Goal: Task Accomplishment & Management: Manage account settings

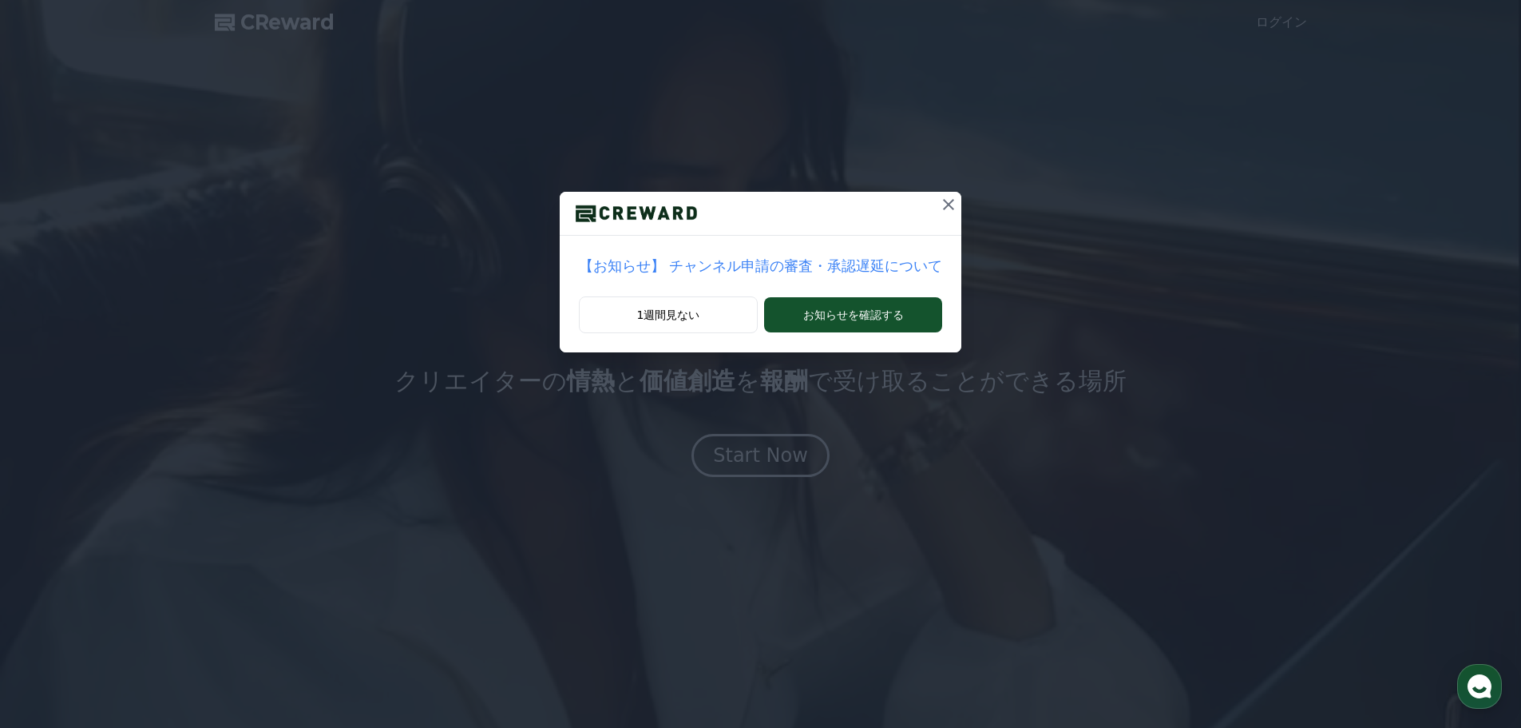
click at [939, 212] on icon at bounding box center [948, 204] width 19 height 19
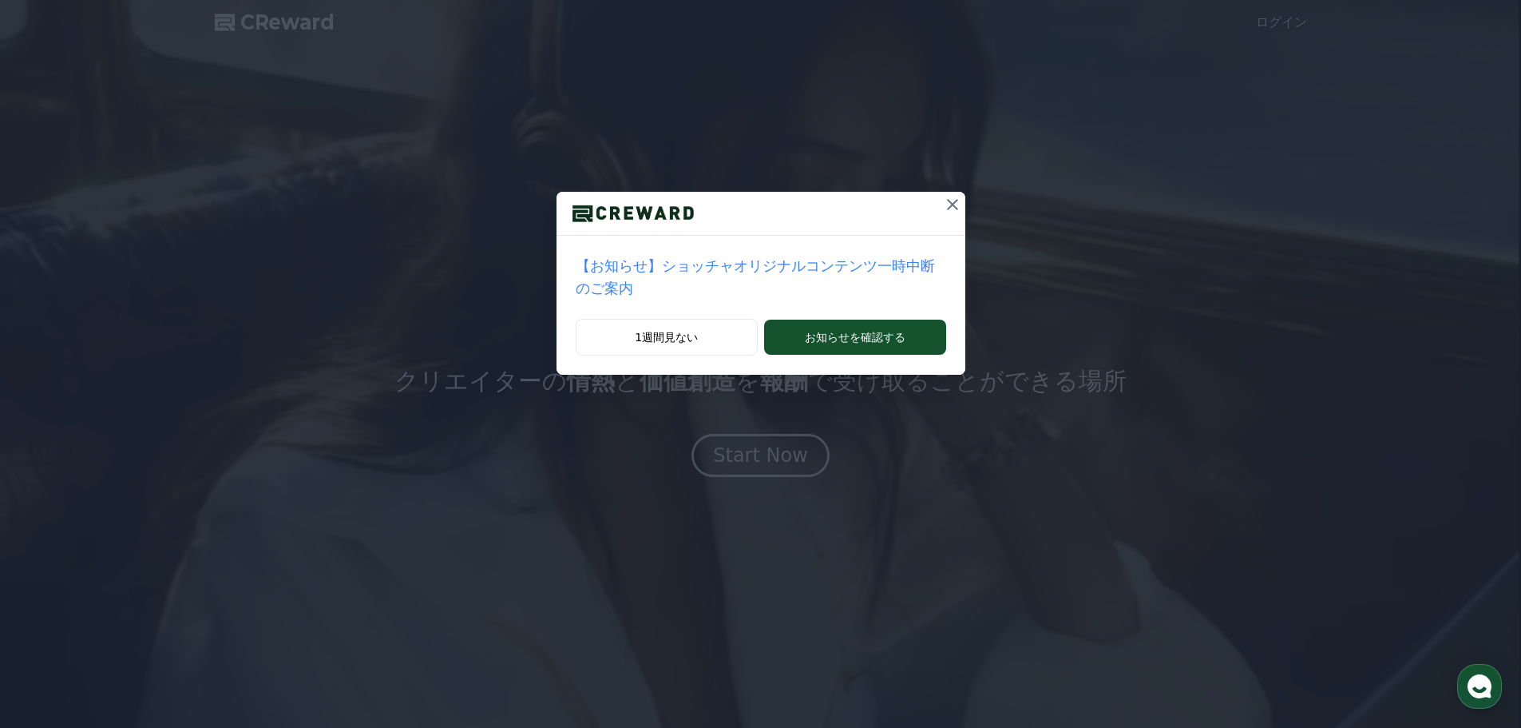
click at [947, 209] on icon at bounding box center [952, 204] width 11 height 11
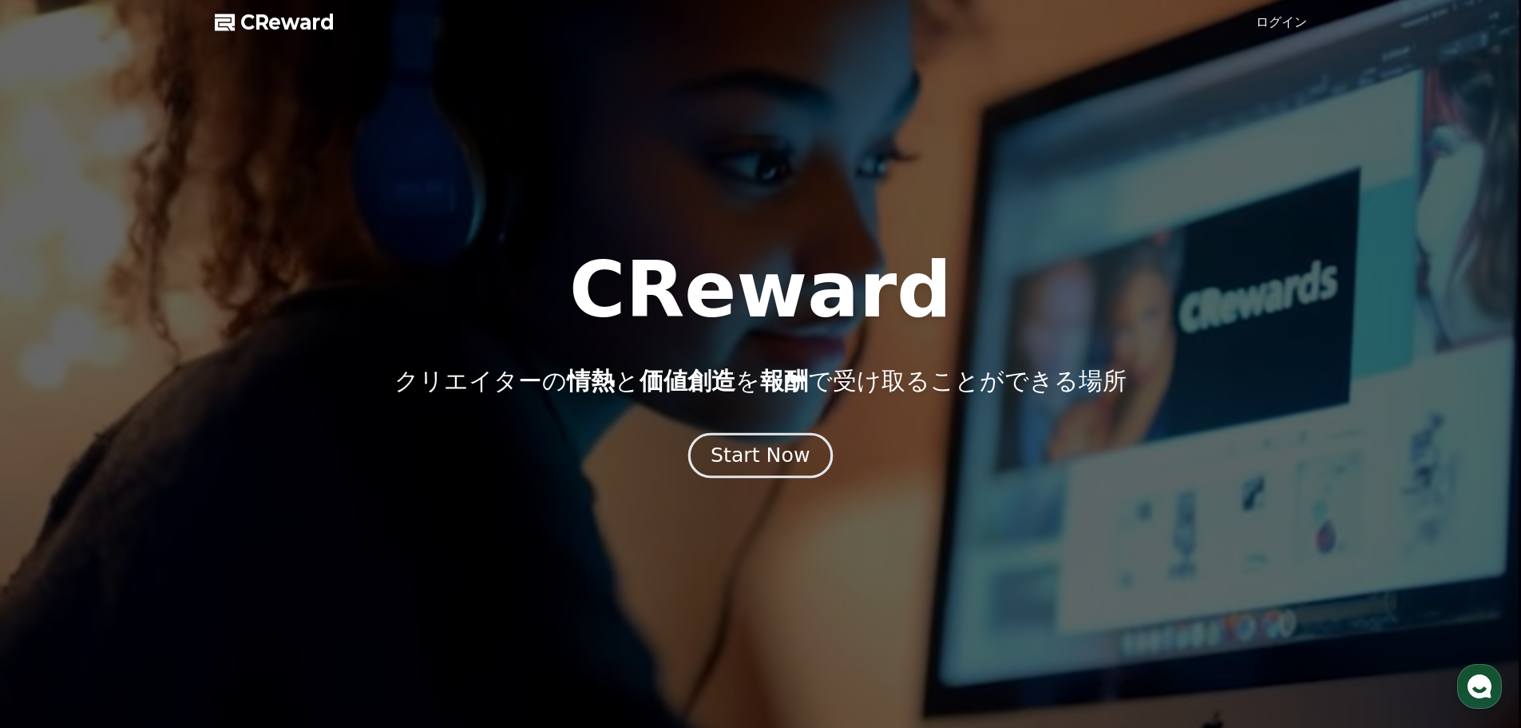
click at [776, 452] on div "Start Now" at bounding box center [760, 455] width 99 height 27
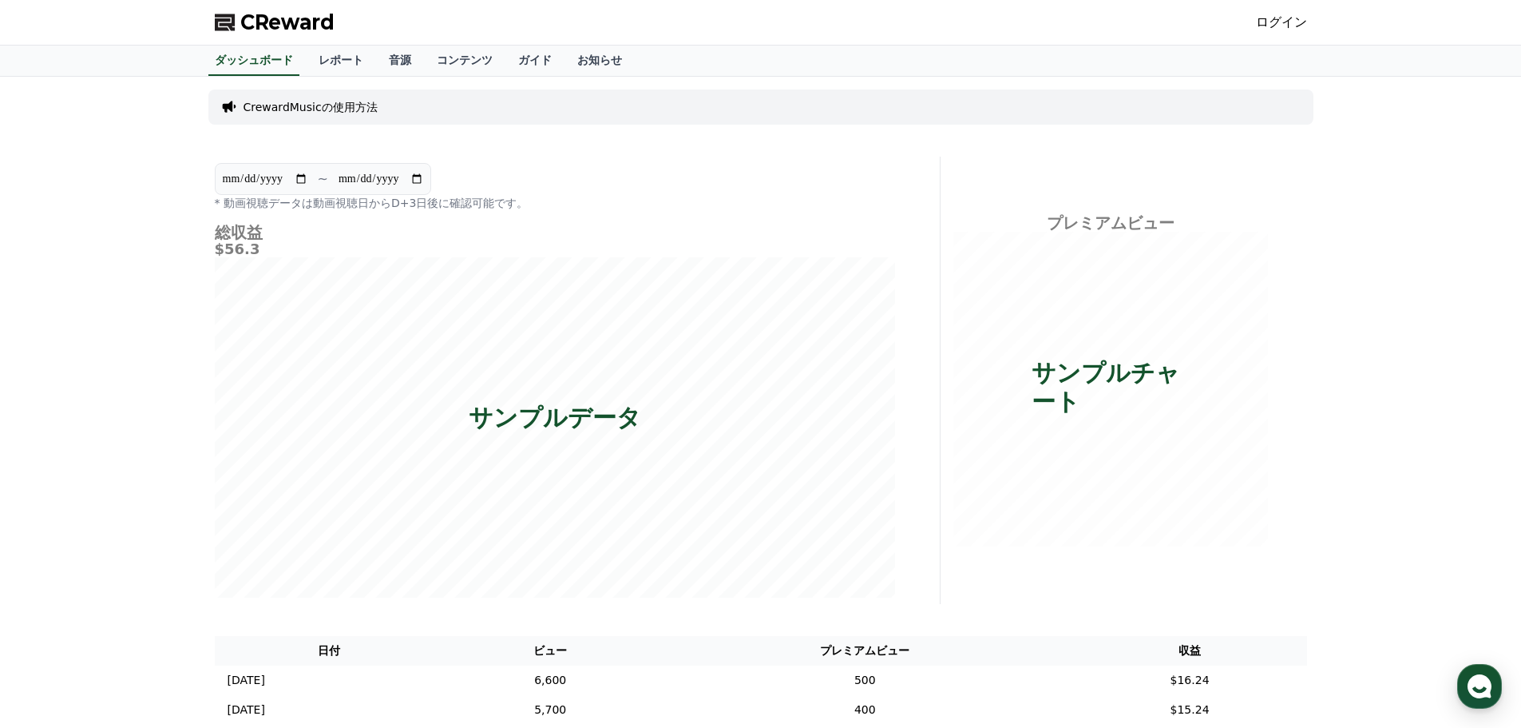
click at [1279, 22] on link "ログイン" at bounding box center [1281, 22] width 51 height 19
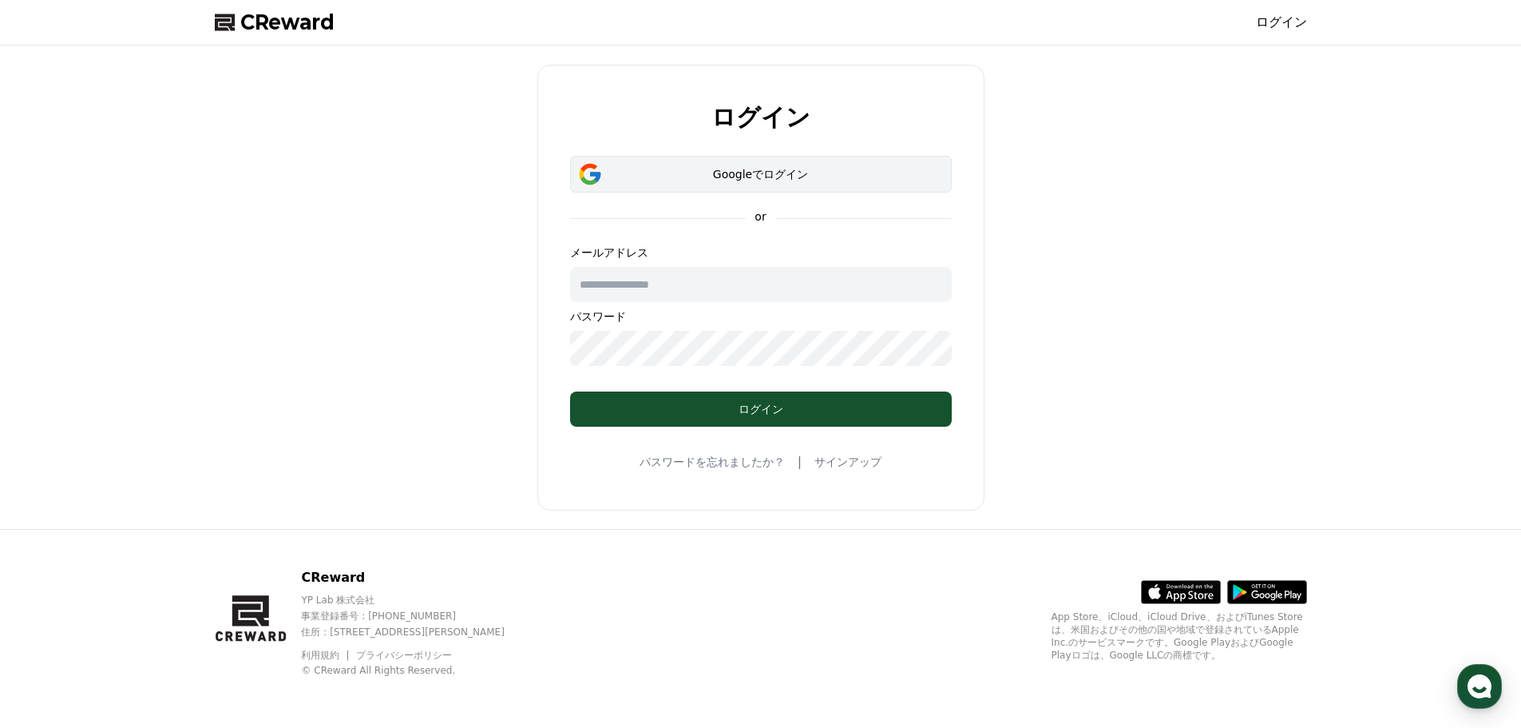
click at [695, 182] on button "Googleでログイン" at bounding box center [761, 174] width 382 height 37
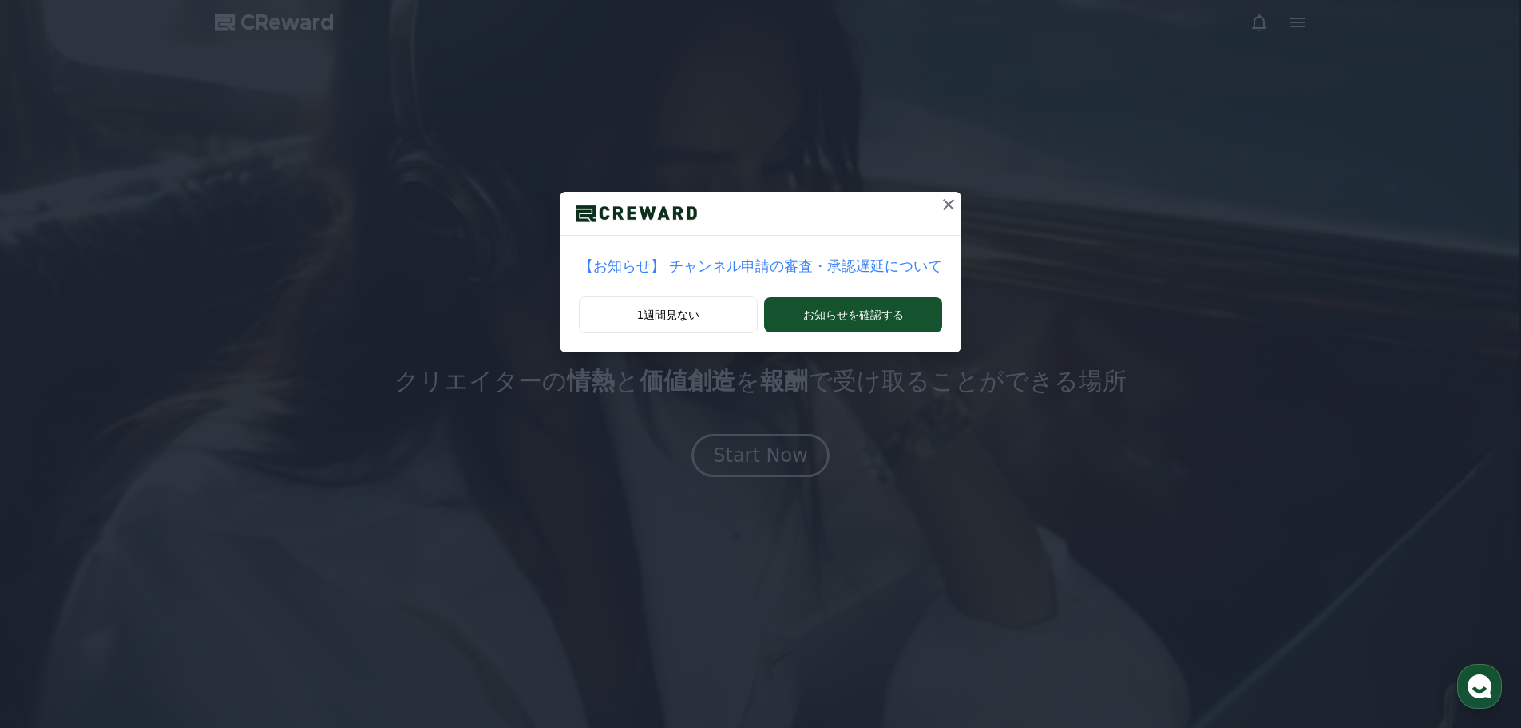
click at [939, 202] on icon at bounding box center [948, 204] width 19 height 19
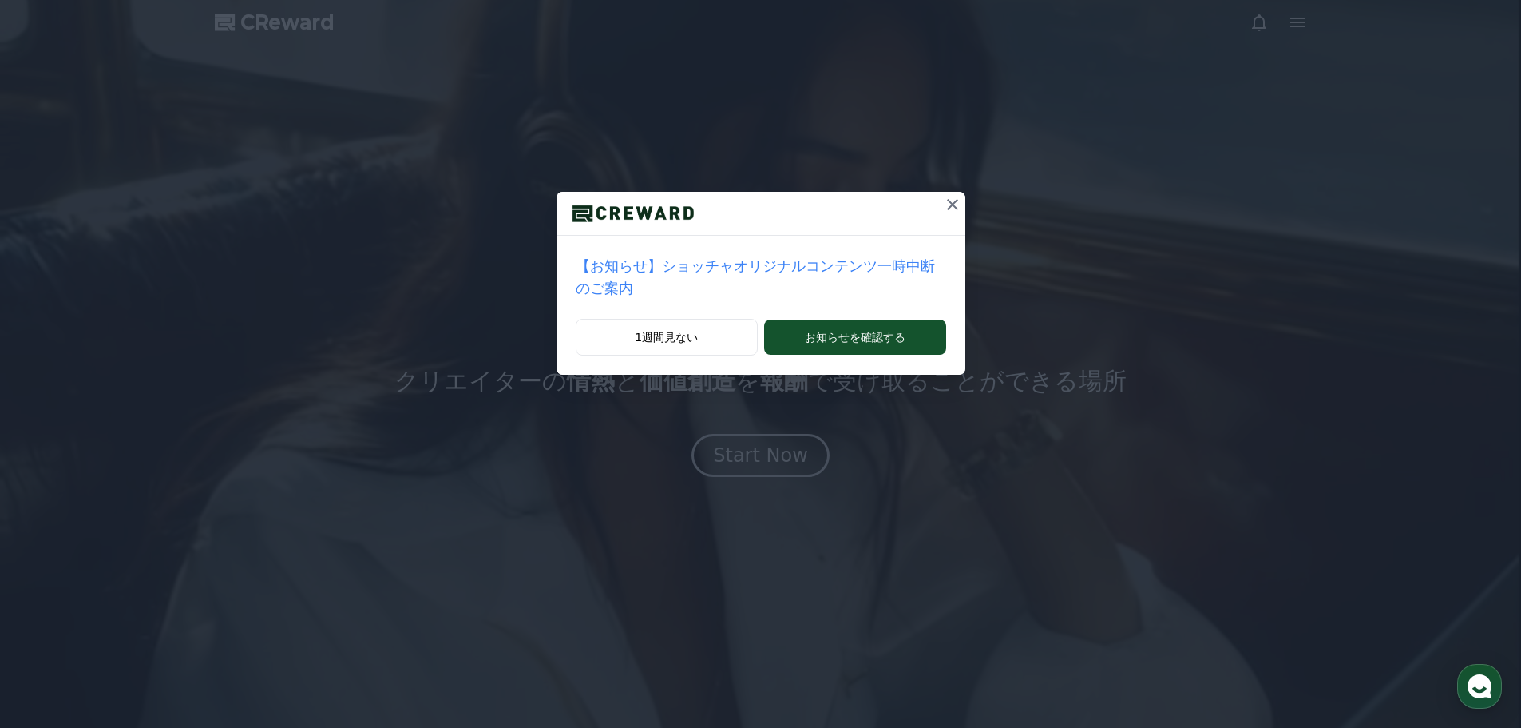
click at [943, 202] on icon at bounding box center [952, 204] width 19 height 19
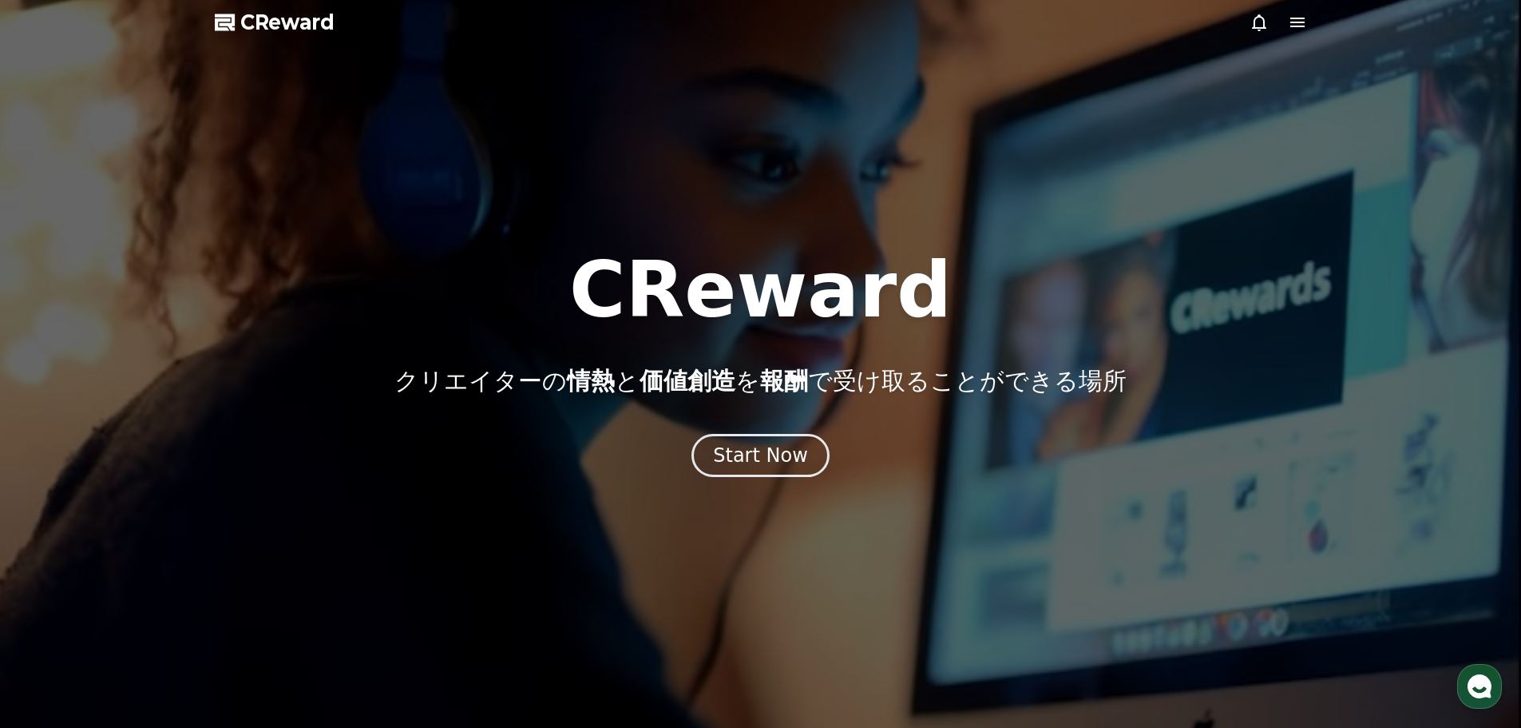
click at [1293, 27] on icon at bounding box center [1298, 23] width 14 height 10
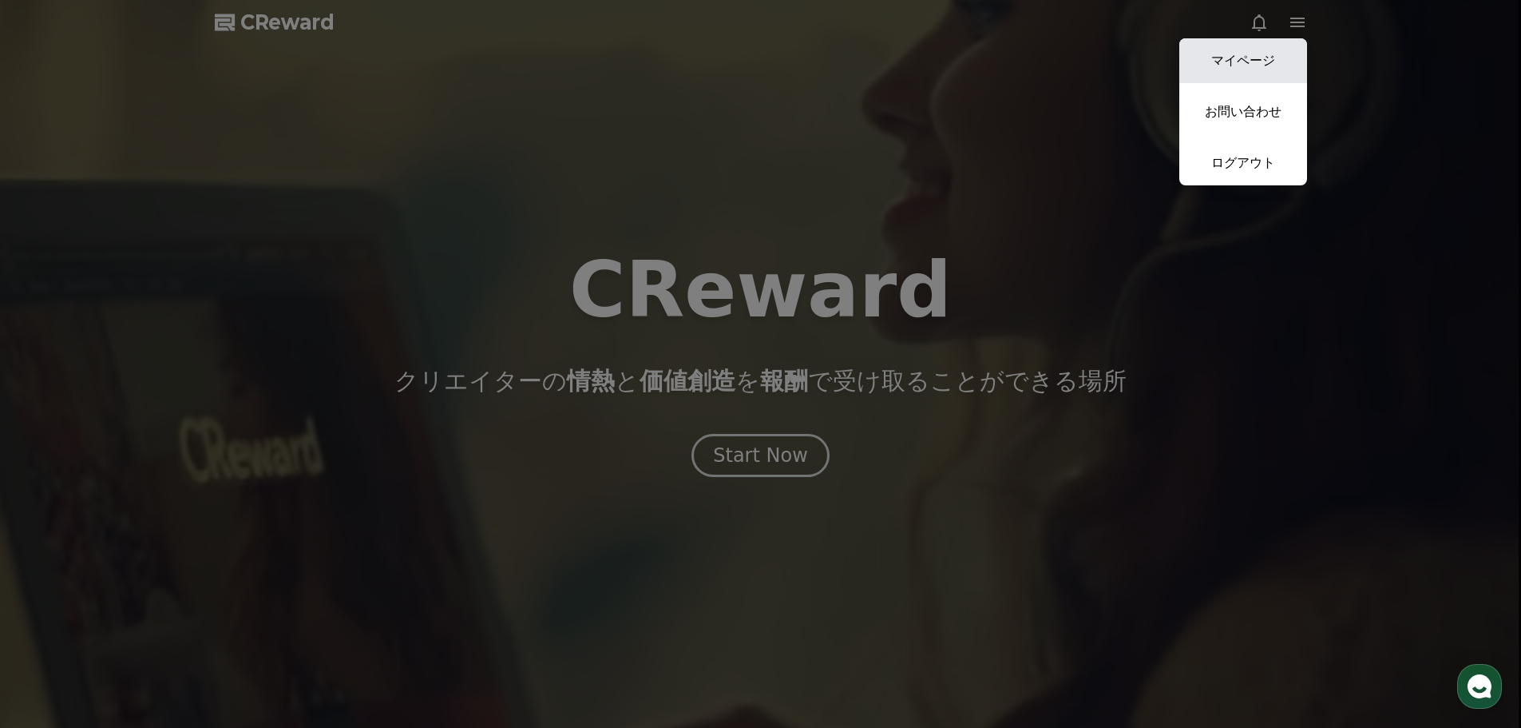
click at [1257, 66] on link "マイページ" at bounding box center [1244, 60] width 128 height 45
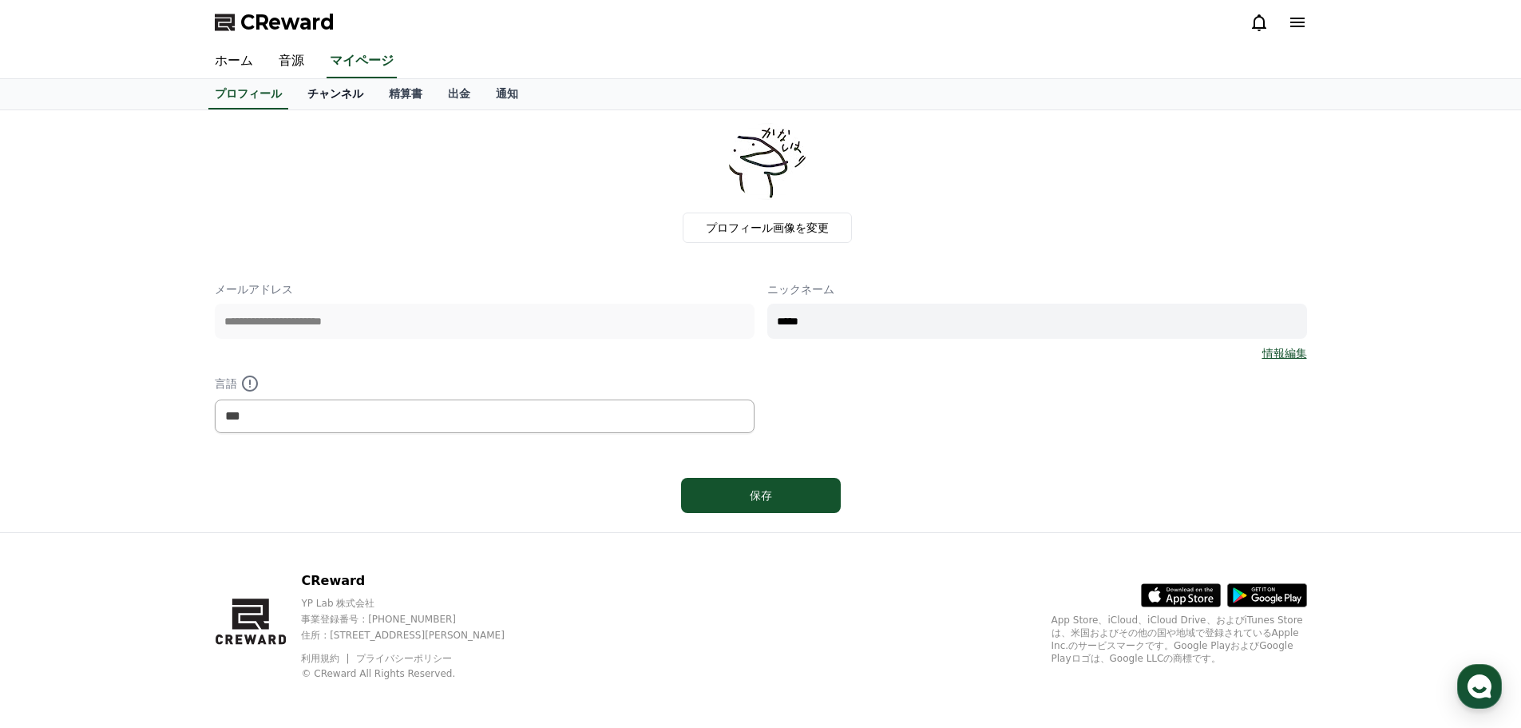
click at [307, 93] on link "チャンネル" at bounding box center [335, 94] width 81 height 30
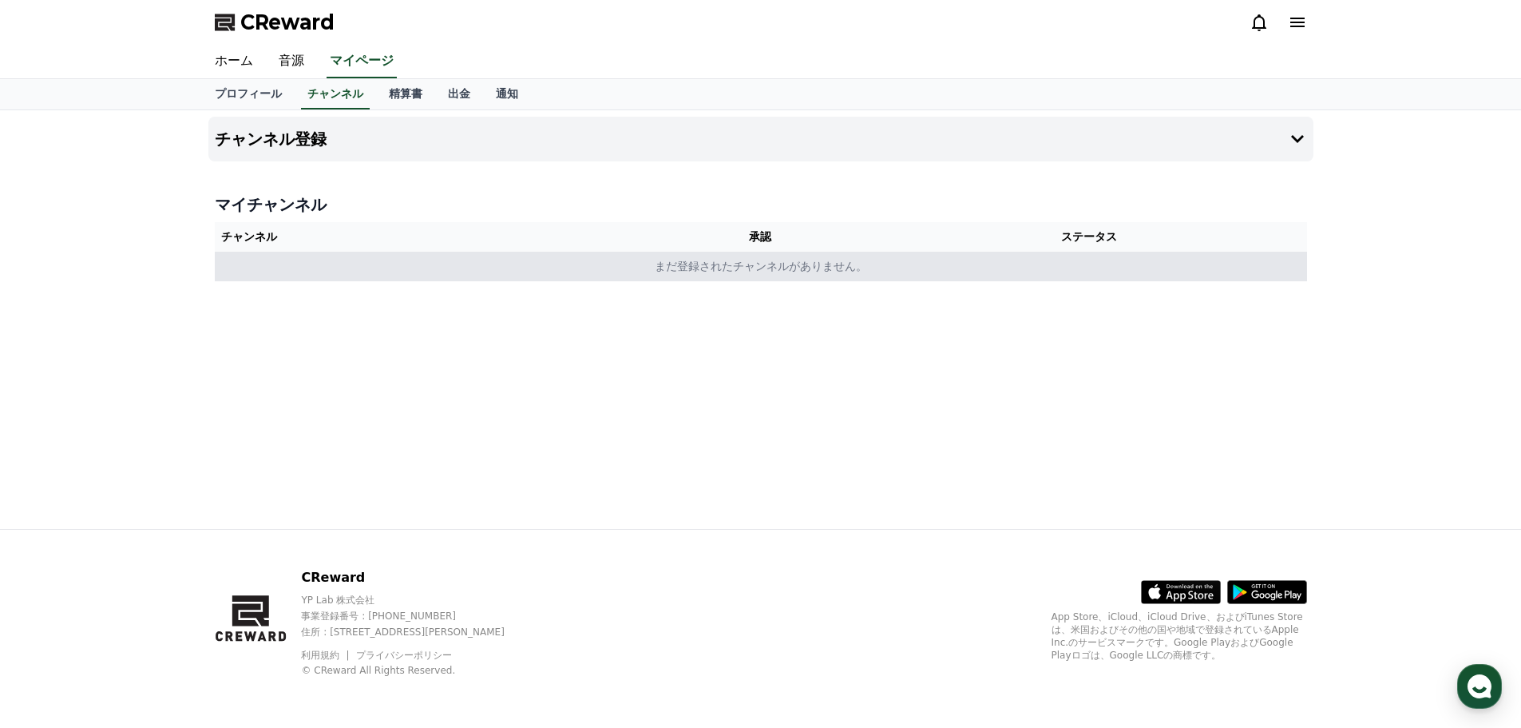
click at [733, 268] on td "まだ登録されたチャンネルがありません。" at bounding box center [761, 267] width 1092 height 30
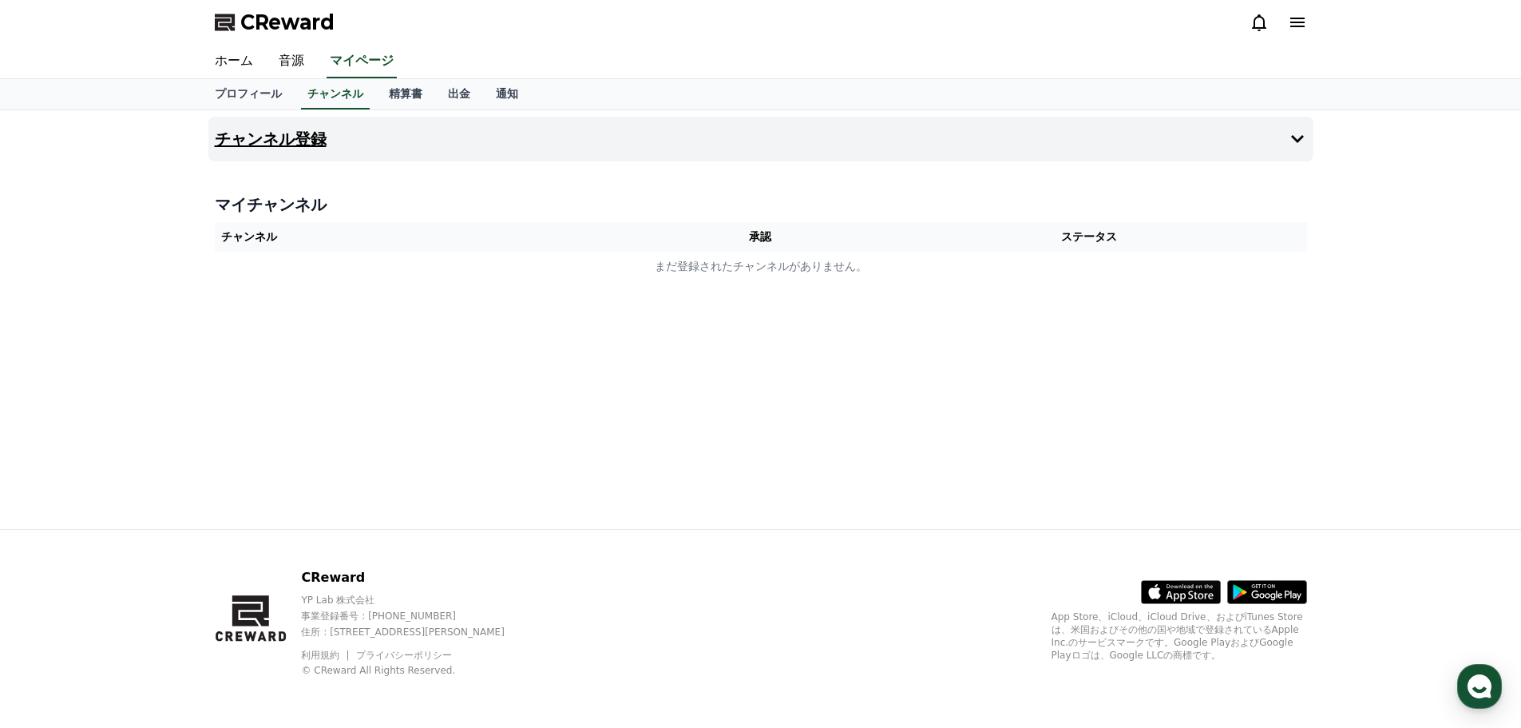
click at [303, 135] on h4 "チャンネル登録" at bounding box center [271, 139] width 112 height 18
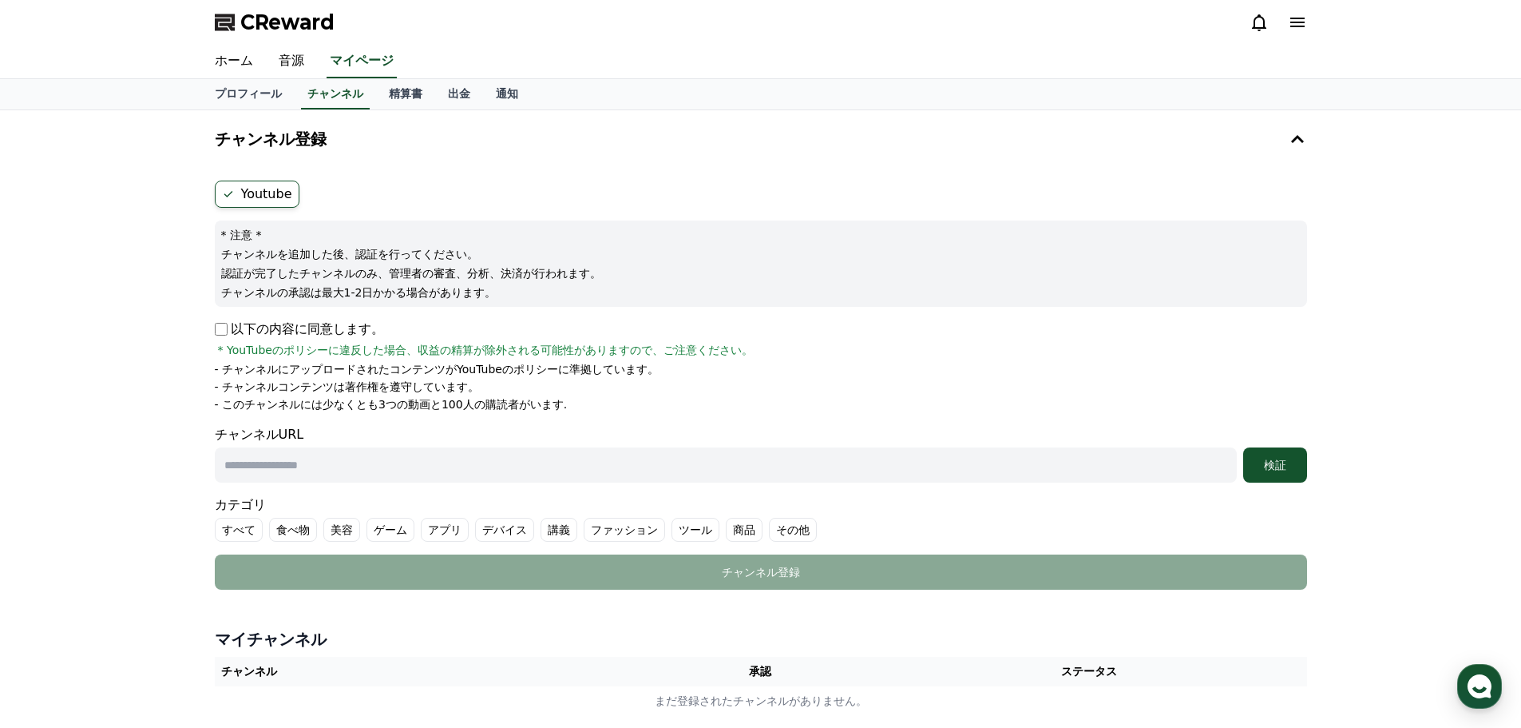
click at [259, 191] on label "Youtube" at bounding box center [257, 193] width 85 height 27
click at [333, 460] on input "text" at bounding box center [726, 464] width 1022 height 35
paste input "**********"
type input "**********"
click at [1286, 470] on div "検証" at bounding box center [1275, 465] width 51 height 16
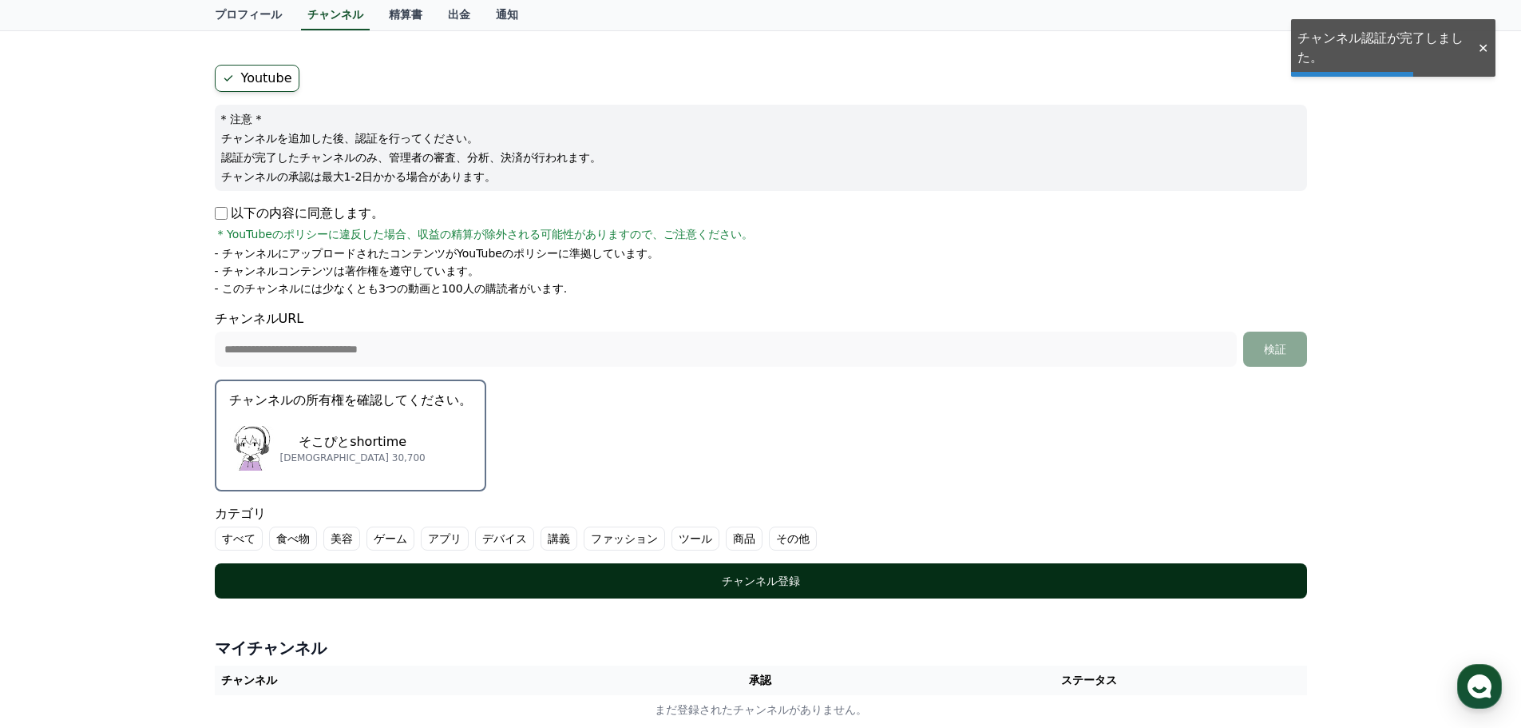
scroll to position [213, 0]
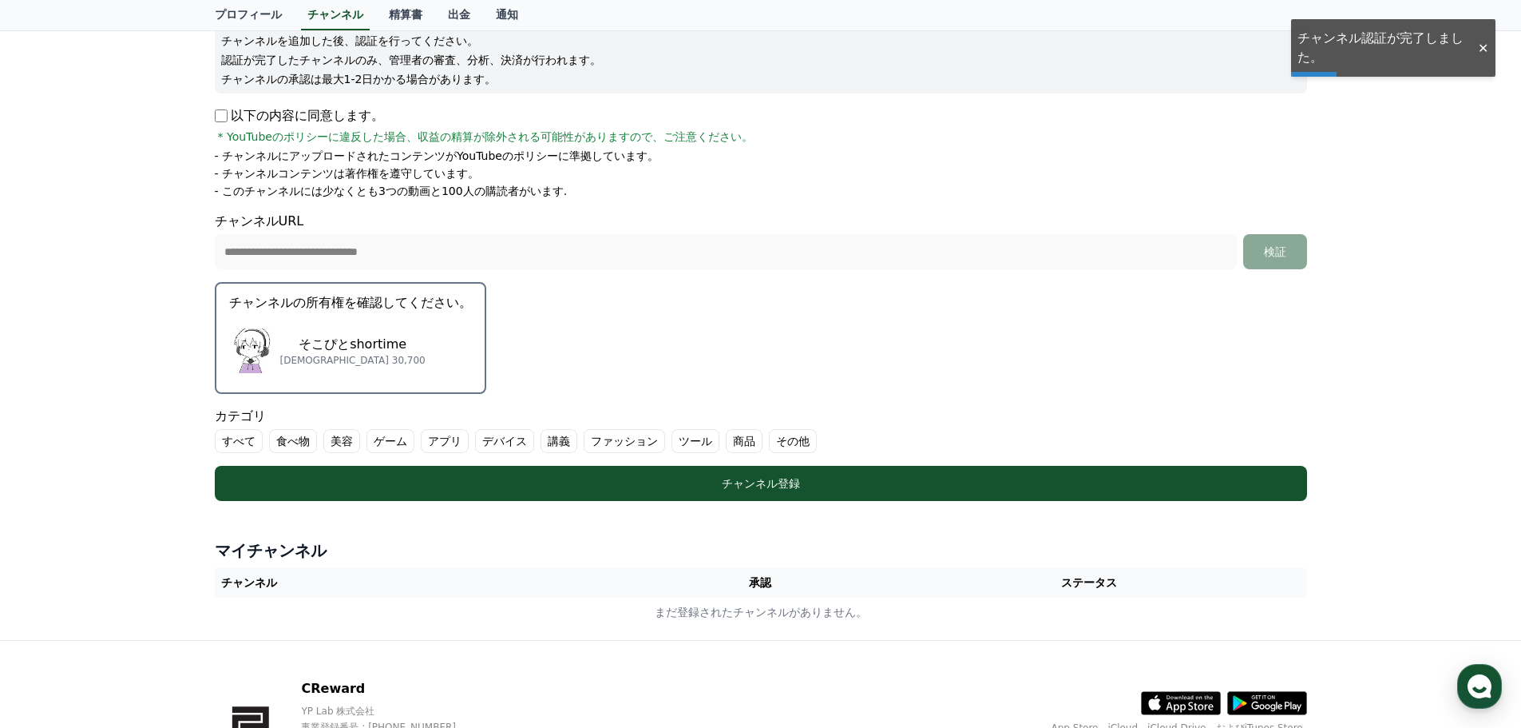
click at [324, 343] on p "そこぴとshortime" at bounding box center [352, 344] width 145 height 19
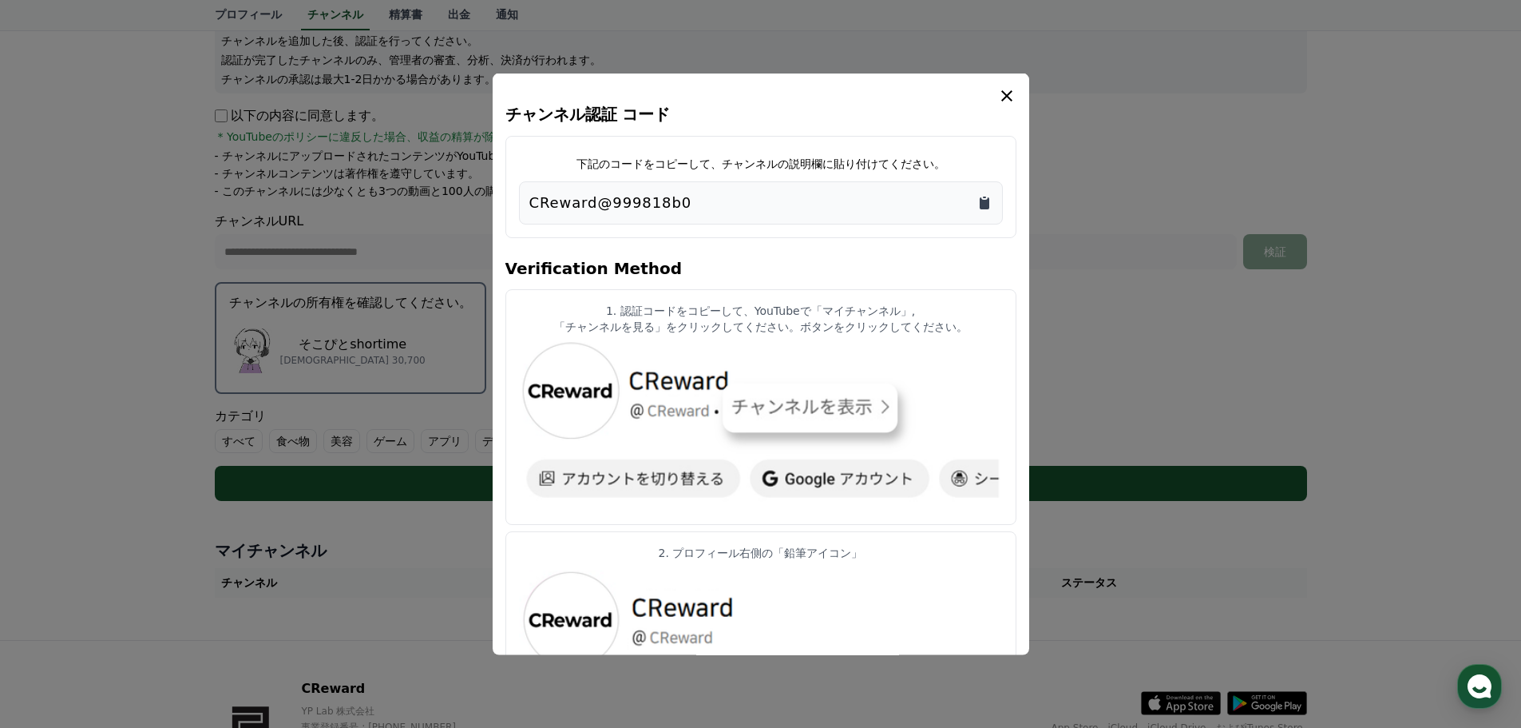
click at [980, 197] on icon "Copy to clipboard" at bounding box center [985, 202] width 10 height 12
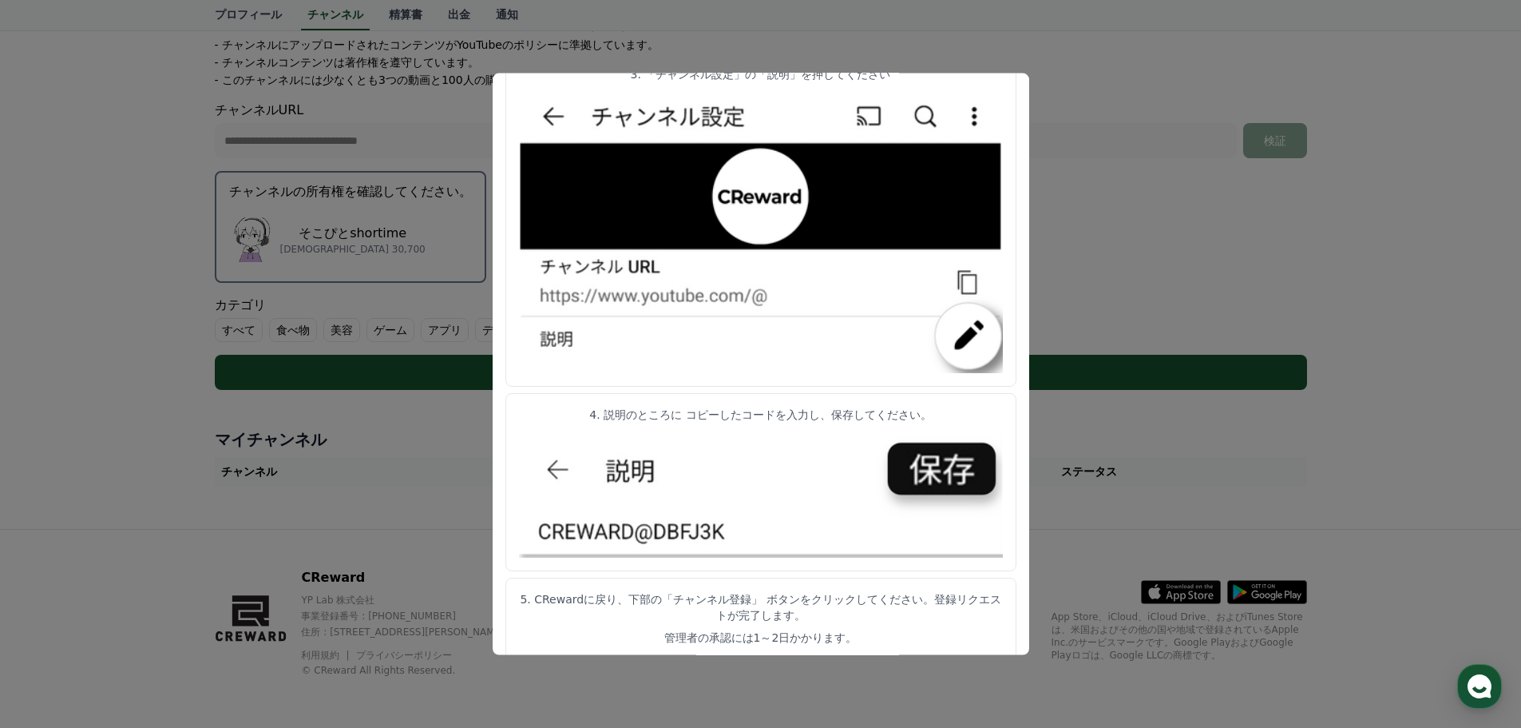
scroll to position [0, 0]
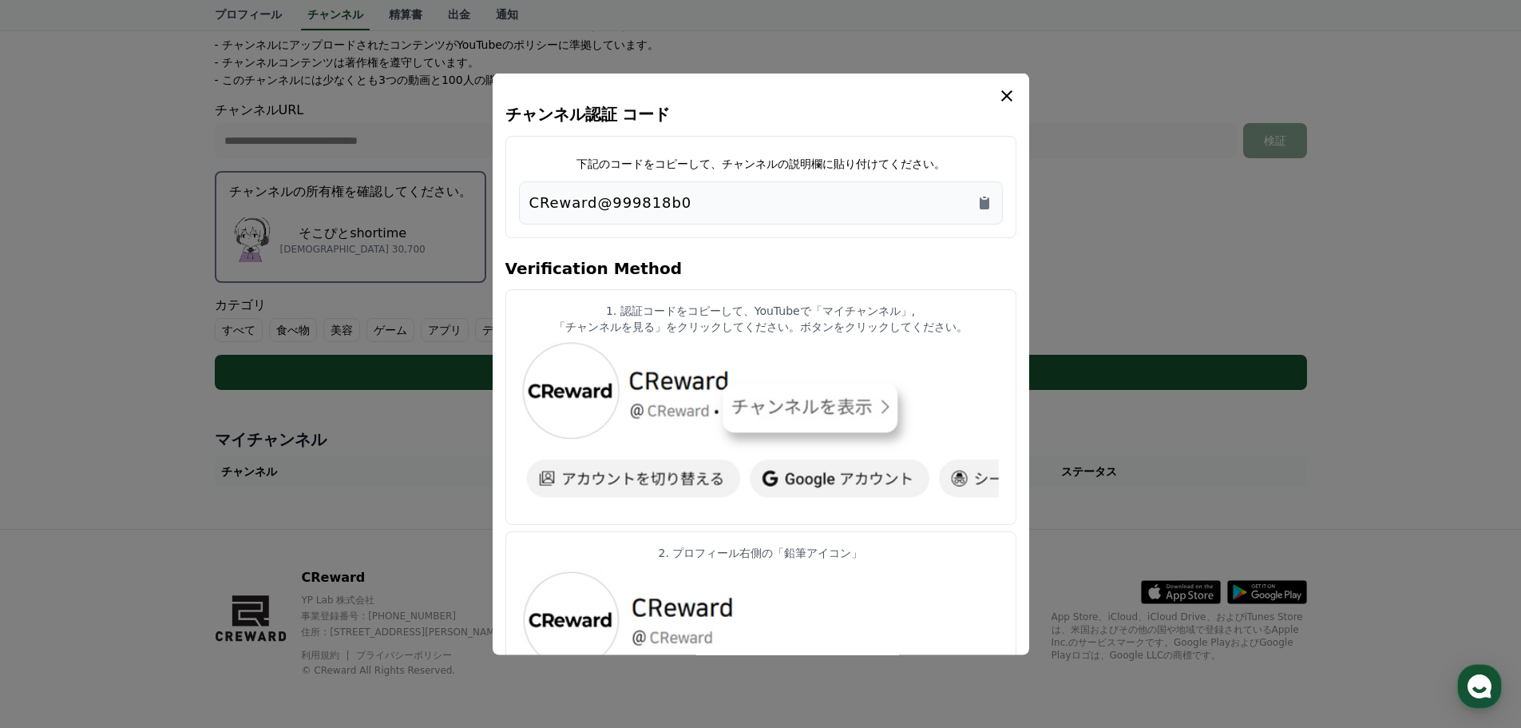
click at [997, 96] on icon "modal" at bounding box center [1006, 94] width 19 height 19
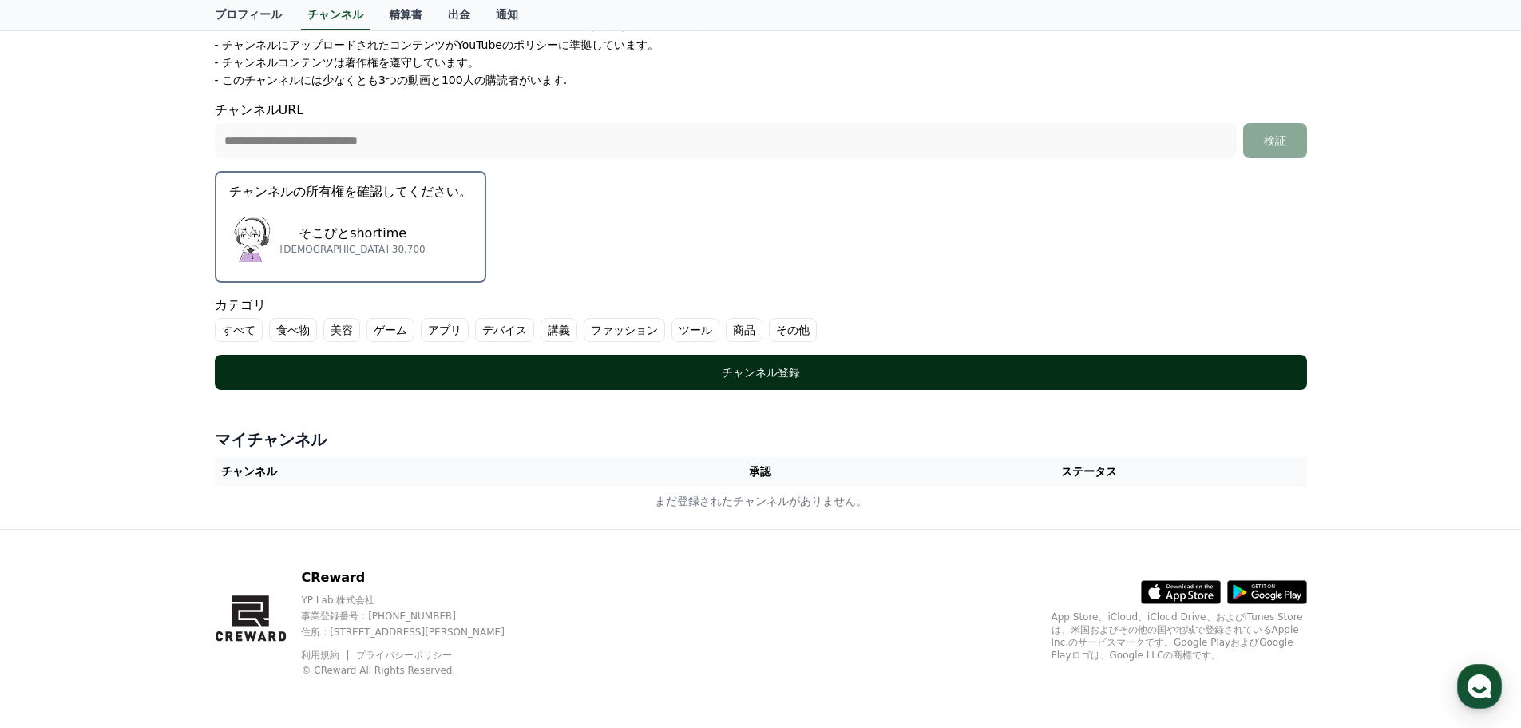
click at [850, 358] on button "チャンネル登録" at bounding box center [761, 372] width 1092 height 35
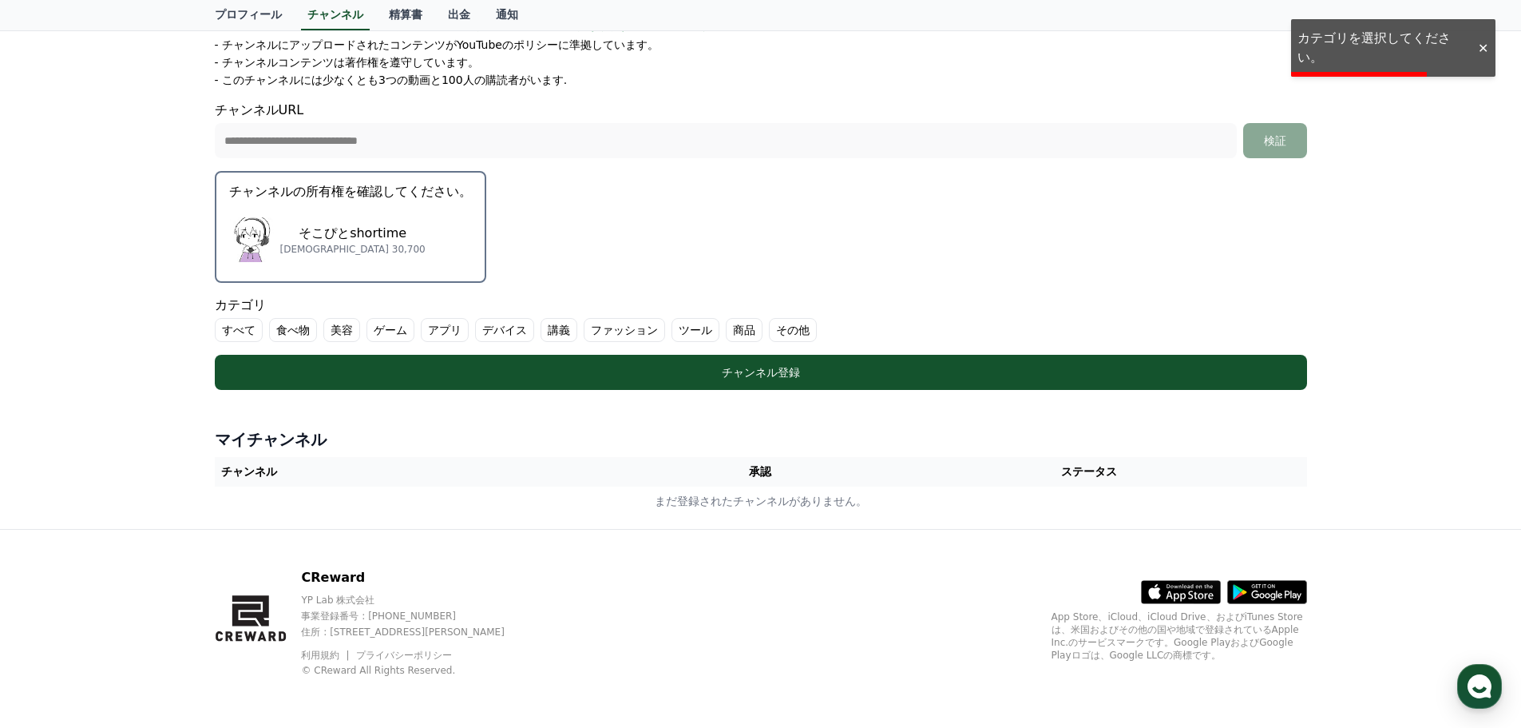
click at [228, 326] on label "すべて" at bounding box center [239, 330] width 48 height 24
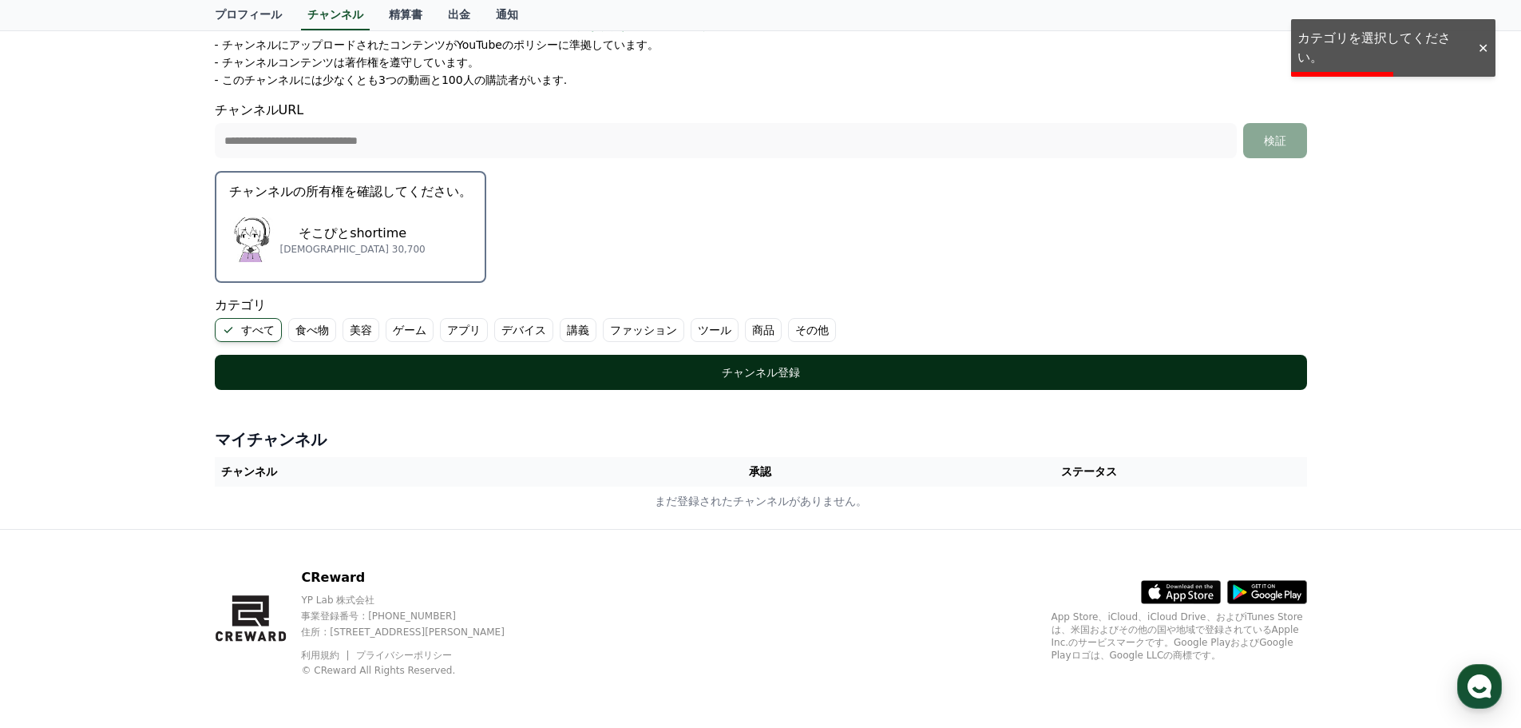
click at [683, 372] on div "チャンネル登録" at bounding box center [761, 372] width 1029 height 16
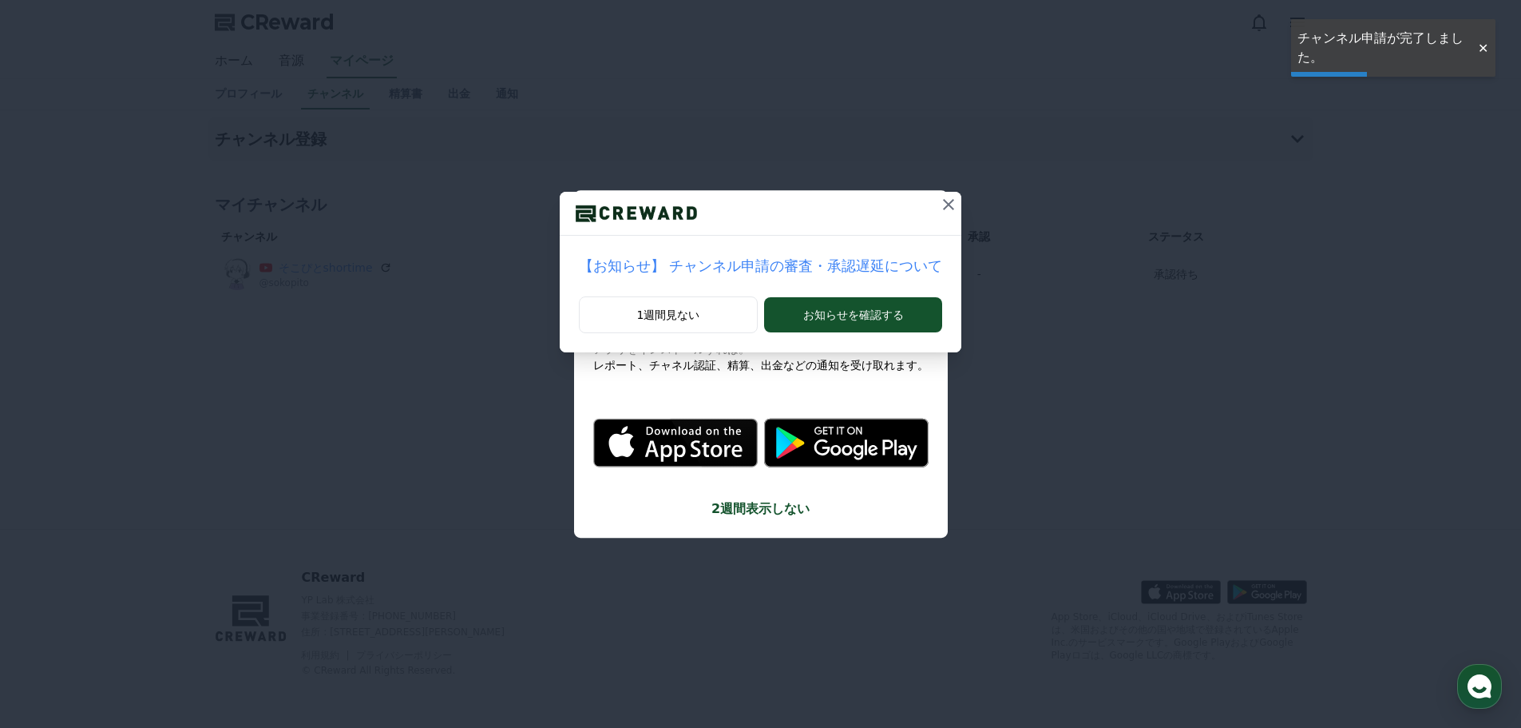
click at [939, 209] on icon at bounding box center [948, 204] width 19 height 19
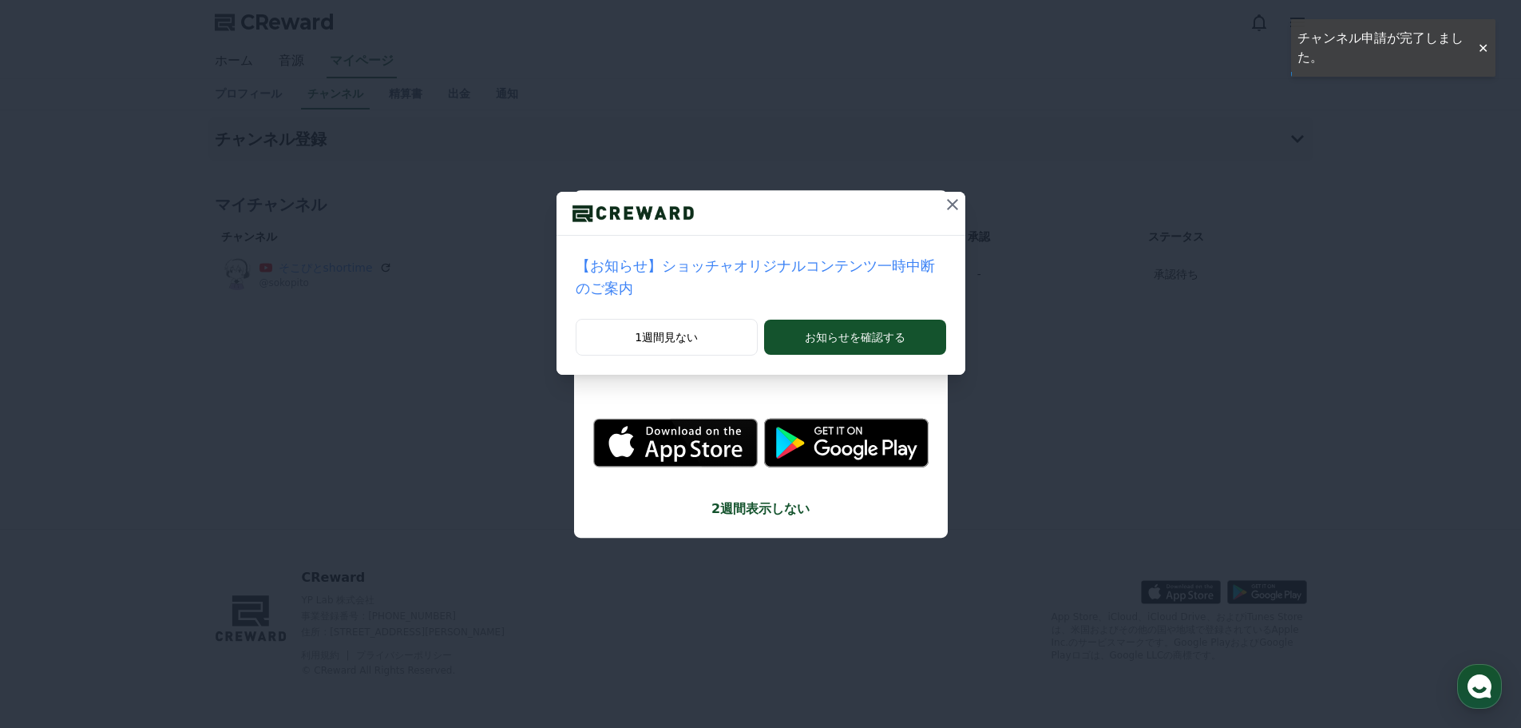
click at [943, 204] on icon at bounding box center [952, 204] width 19 height 19
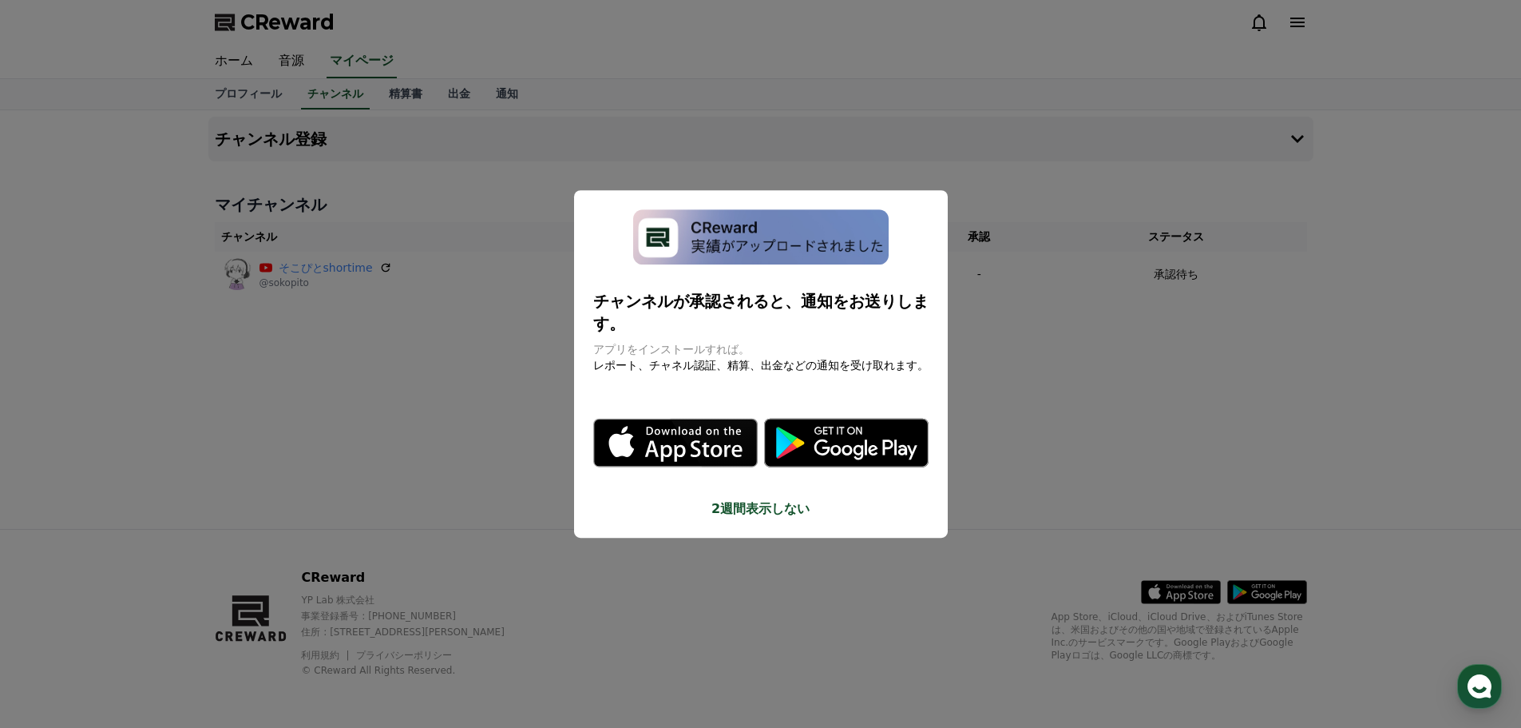
click at [1011, 305] on button "close modal" at bounding box center [760, 364] width 1521 height 728
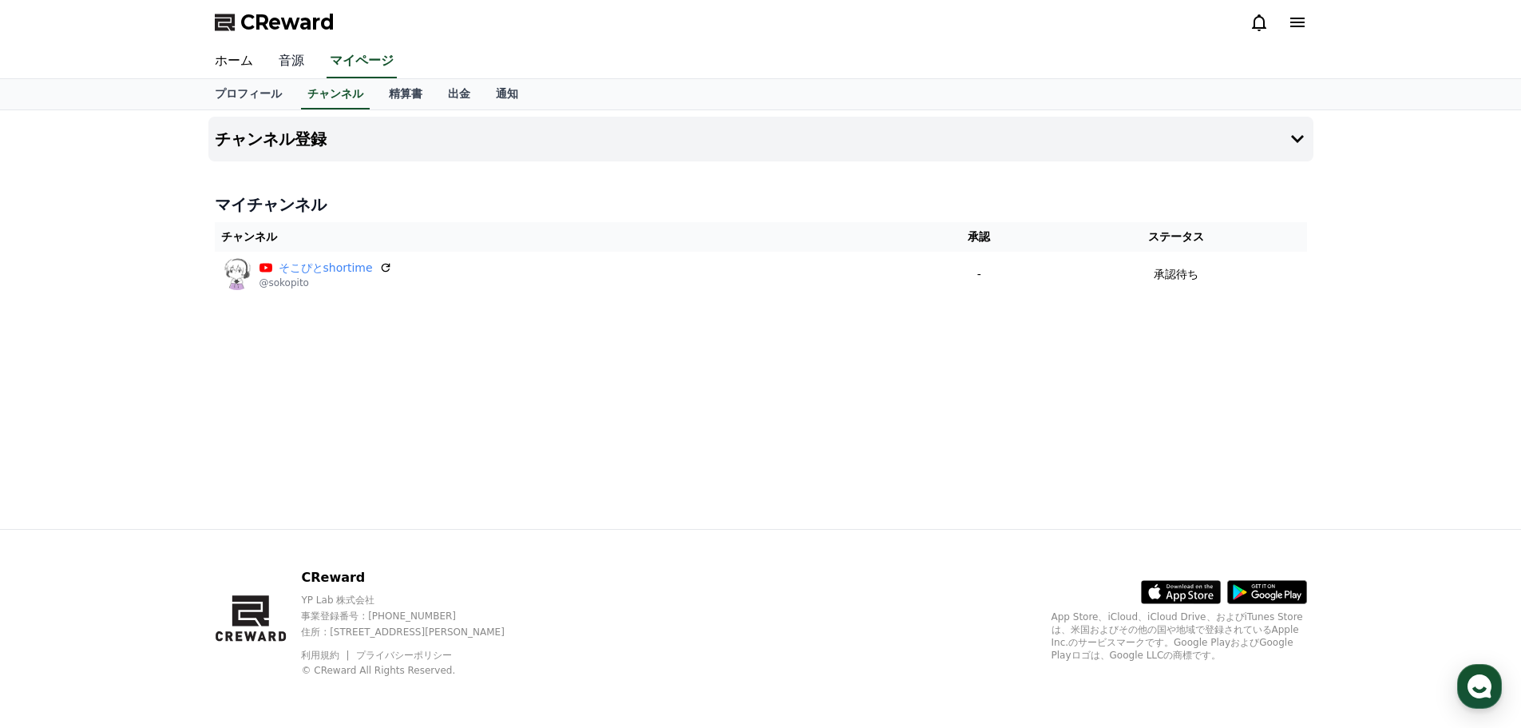
click at [272, 57] on link "音源" at bounding box center [291, 62] width 51 height 34
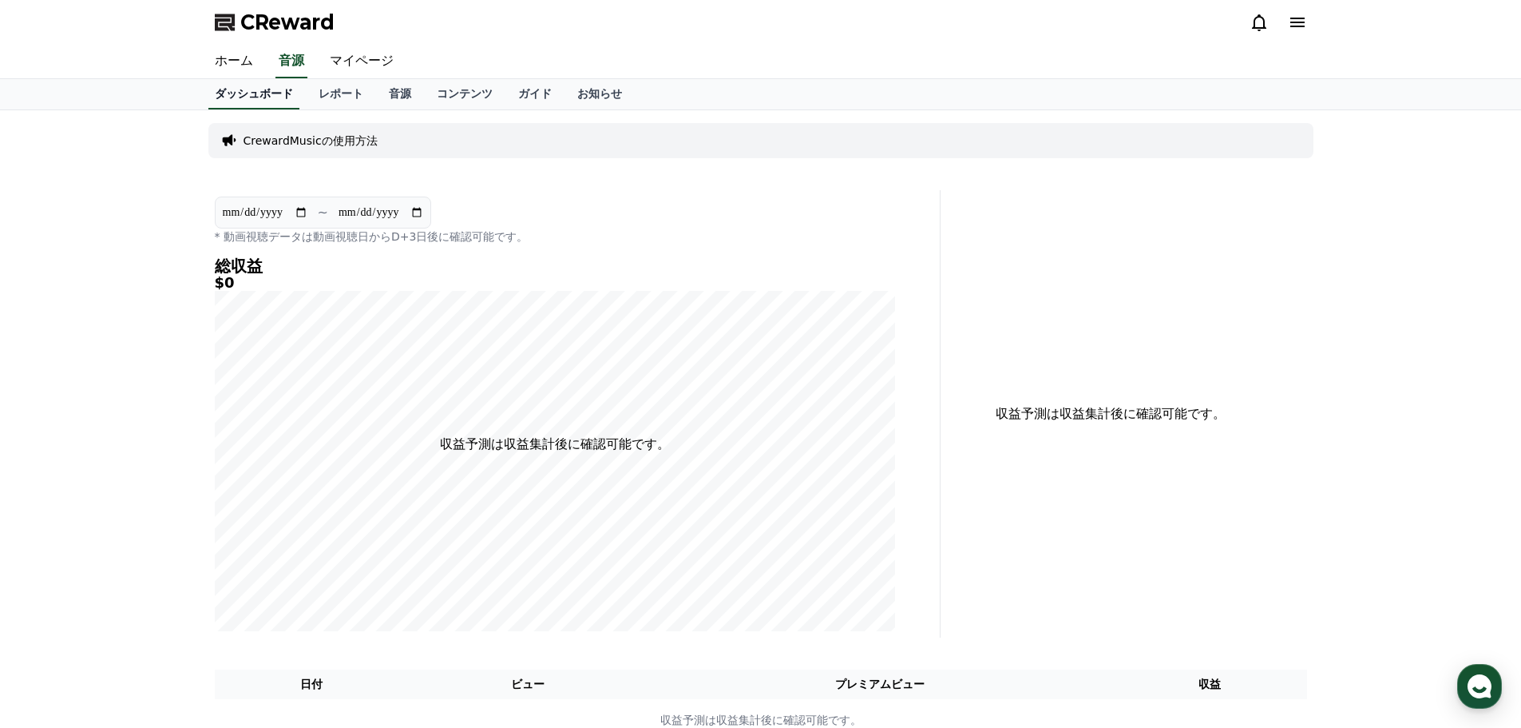
click at [220, 81] on link "ダッシュボード" at bounding box center [253, 94] width 91 height 30
click at [234, 54] on link "ホーム" at bounding box center [234, 62] width 64 height 34
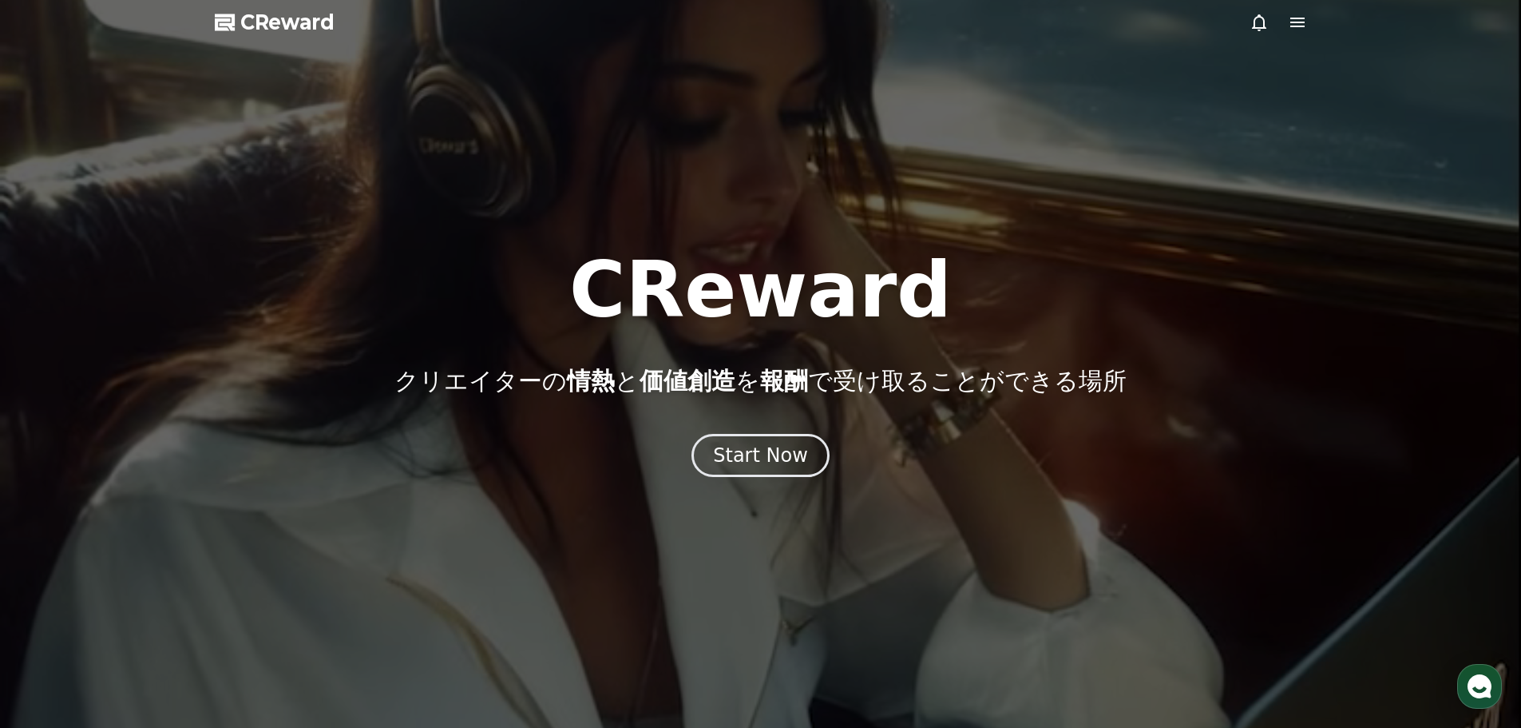
drag, startPoint x: 1317, startPoint y: 25, endPoint x: 1298, endPoint y: 19, distance: 20.0
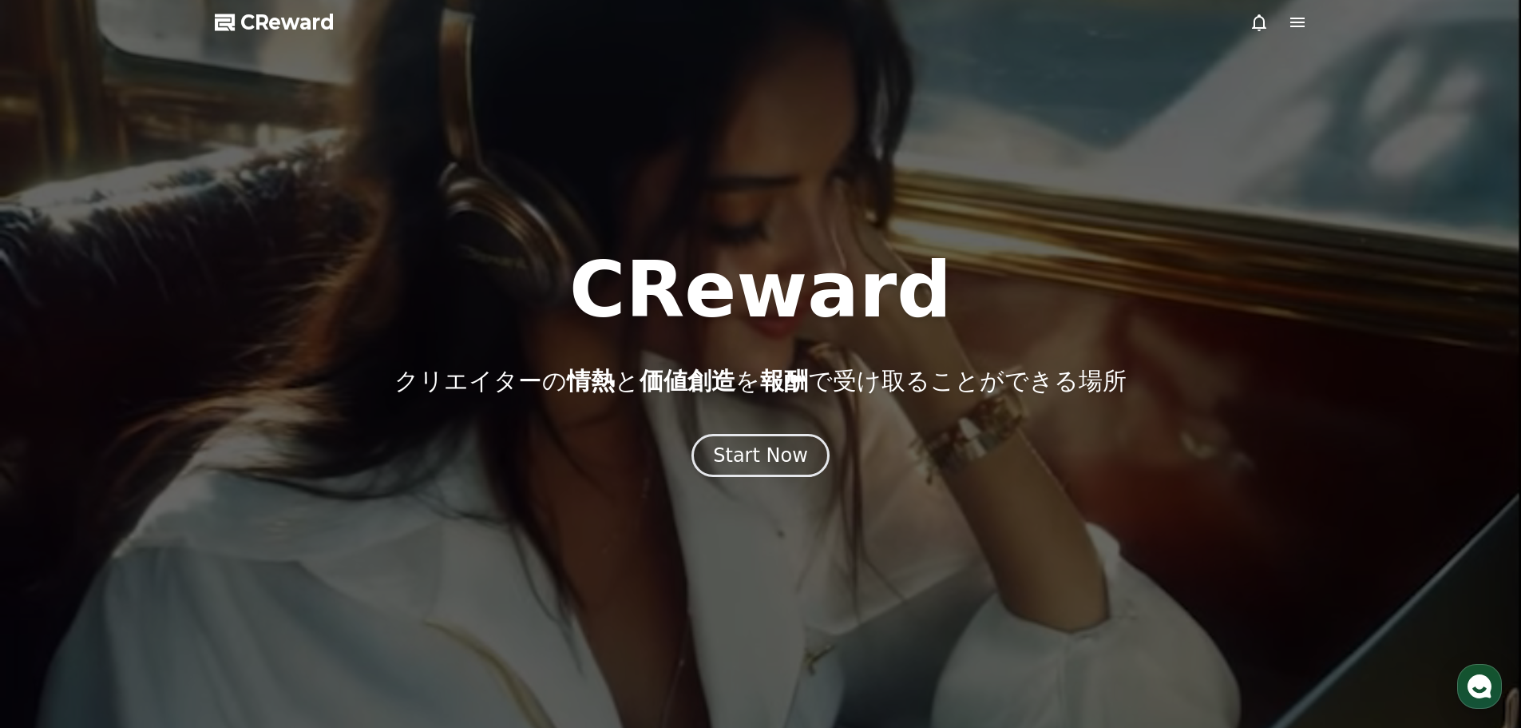
click at [1318, 27] on div at bounding box center [760, 364] width 1521 height 728
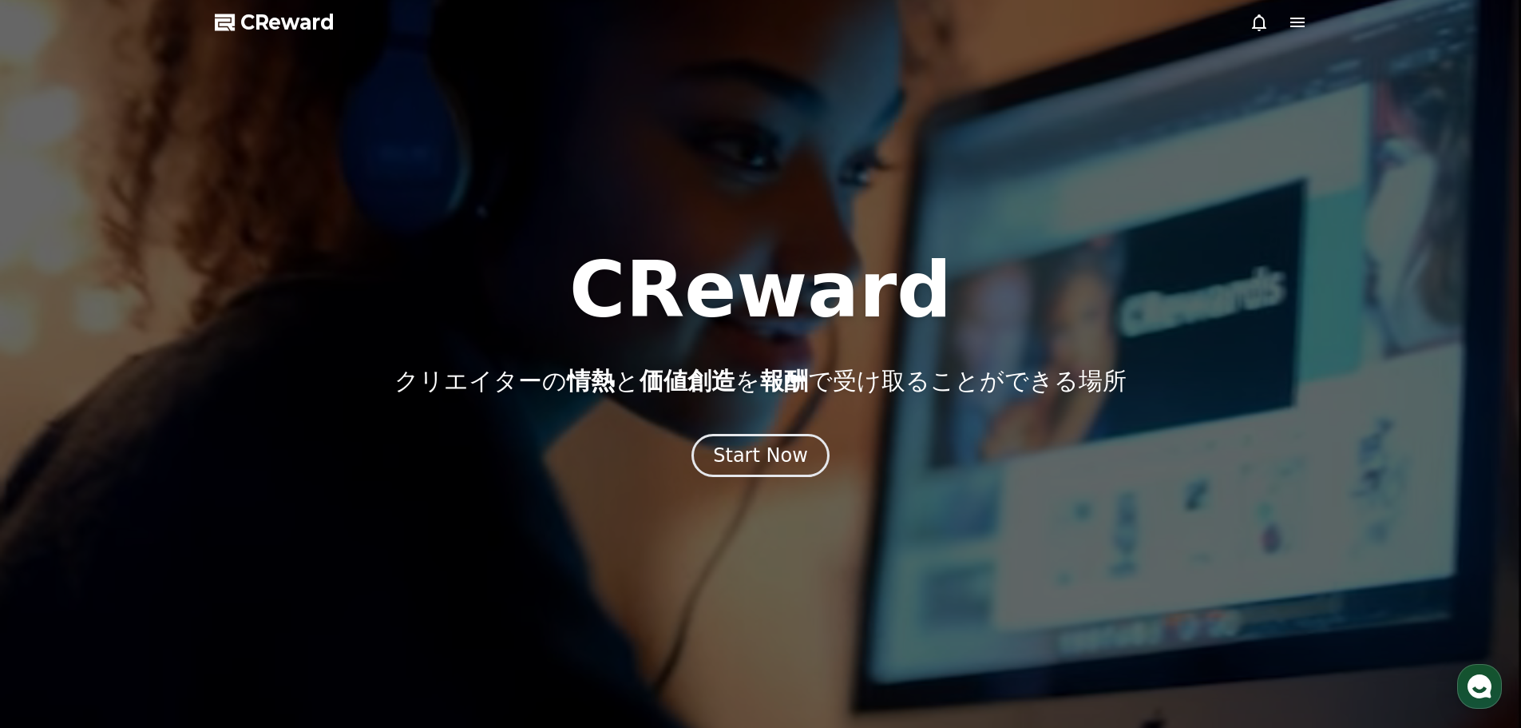
click at [1292, 15] on icon at bounding box center [1297, 22] width 19 height 19
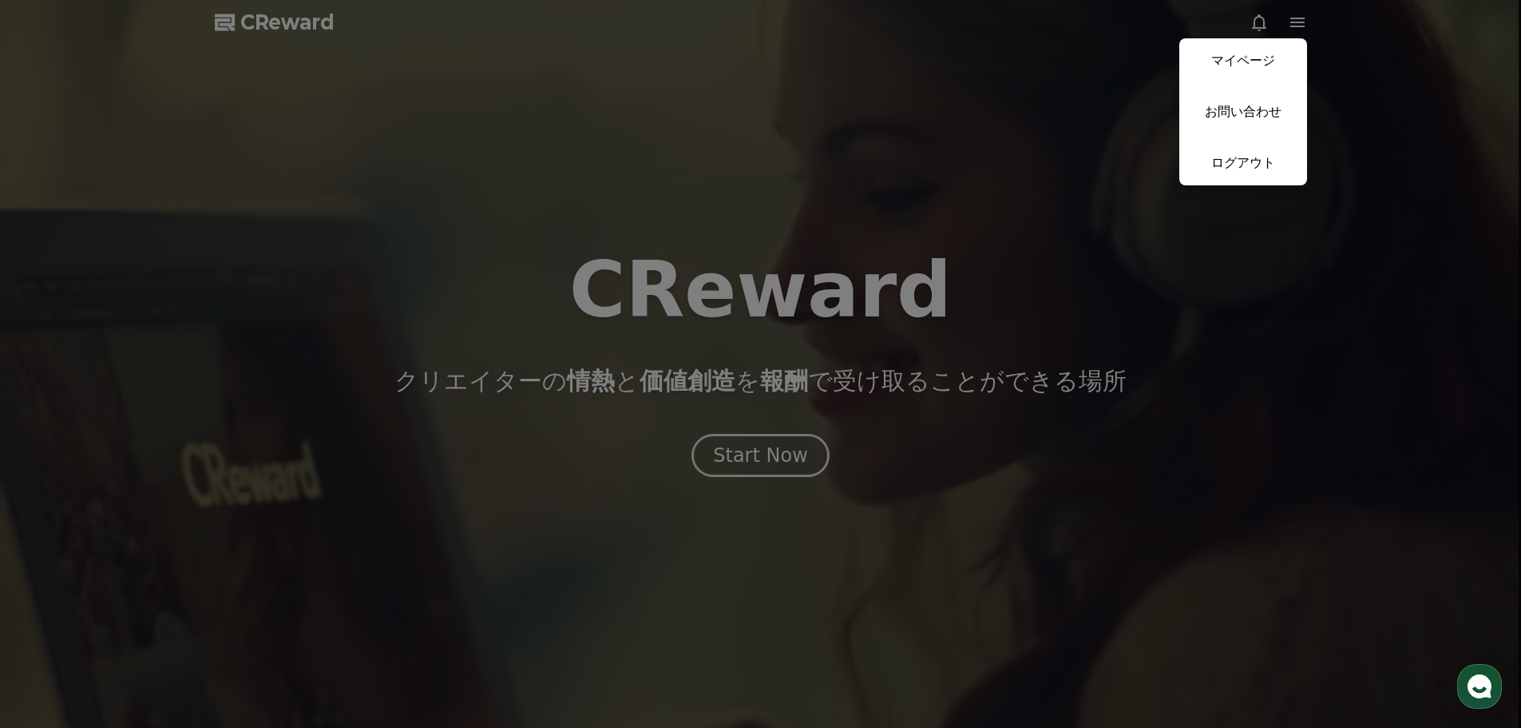
click at [774, 50] on button "close" at bounding box center [760, 364] width 1521 height 728
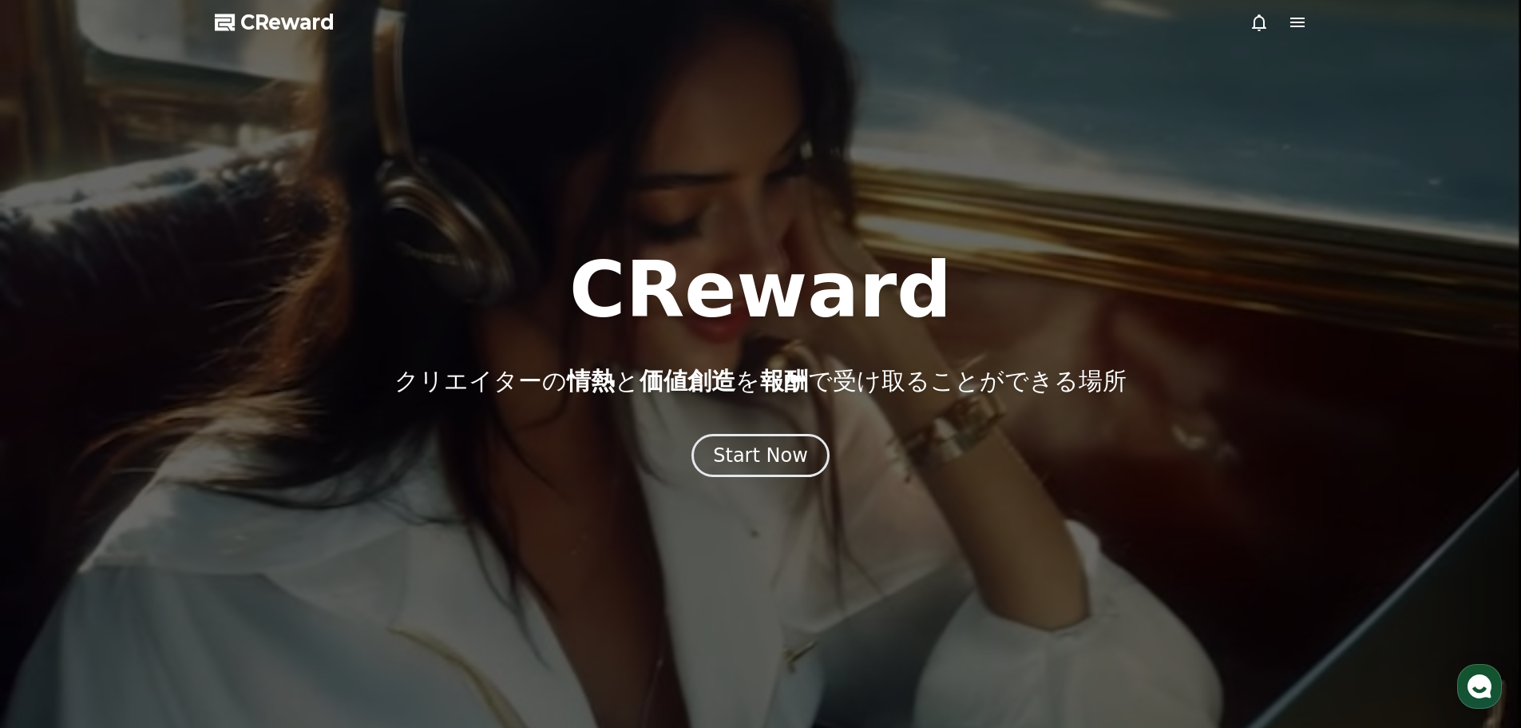
click at [1291, 19] on icon at bounding box center [1298, 23] width 14 height 10
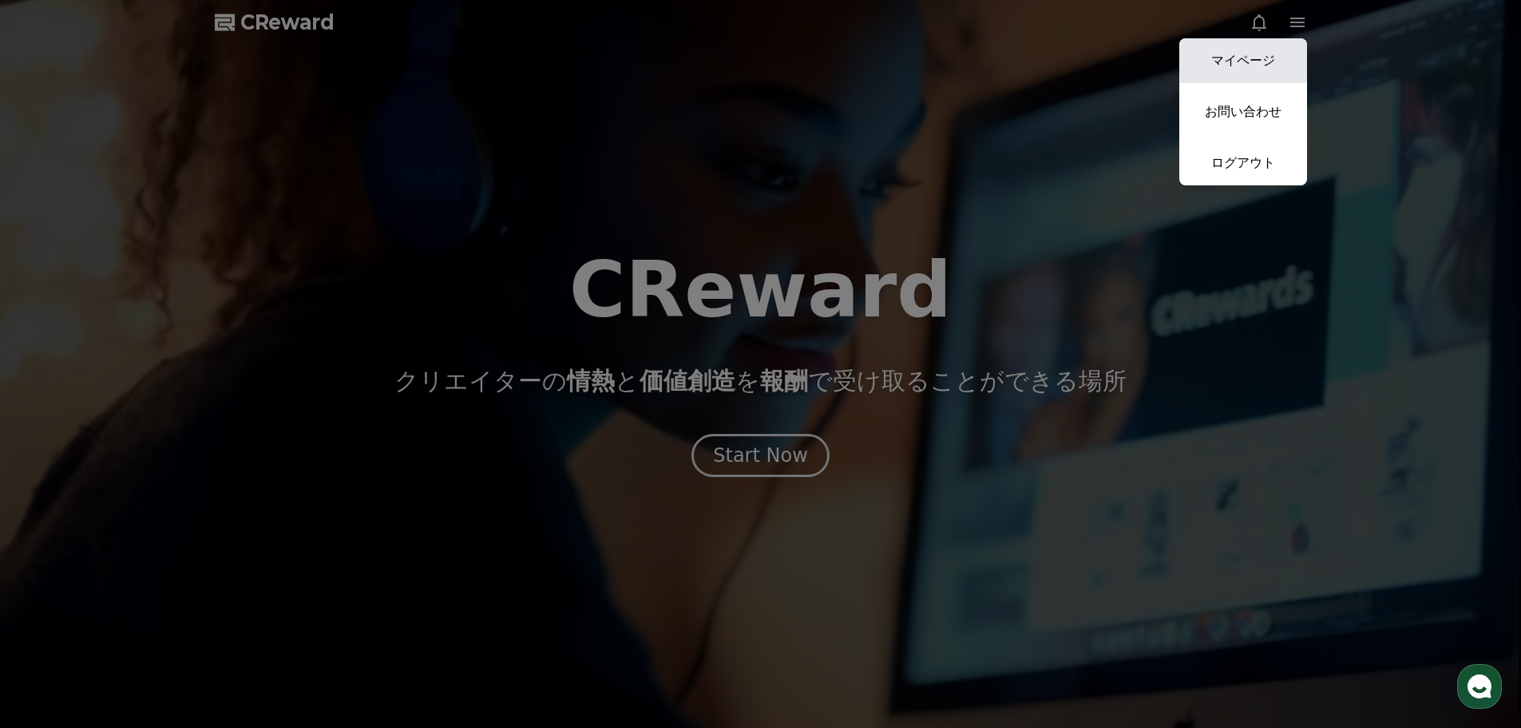
click at [1260, 48] on link "マイページ" at bounding box center [1244, 60] width 128 height 45
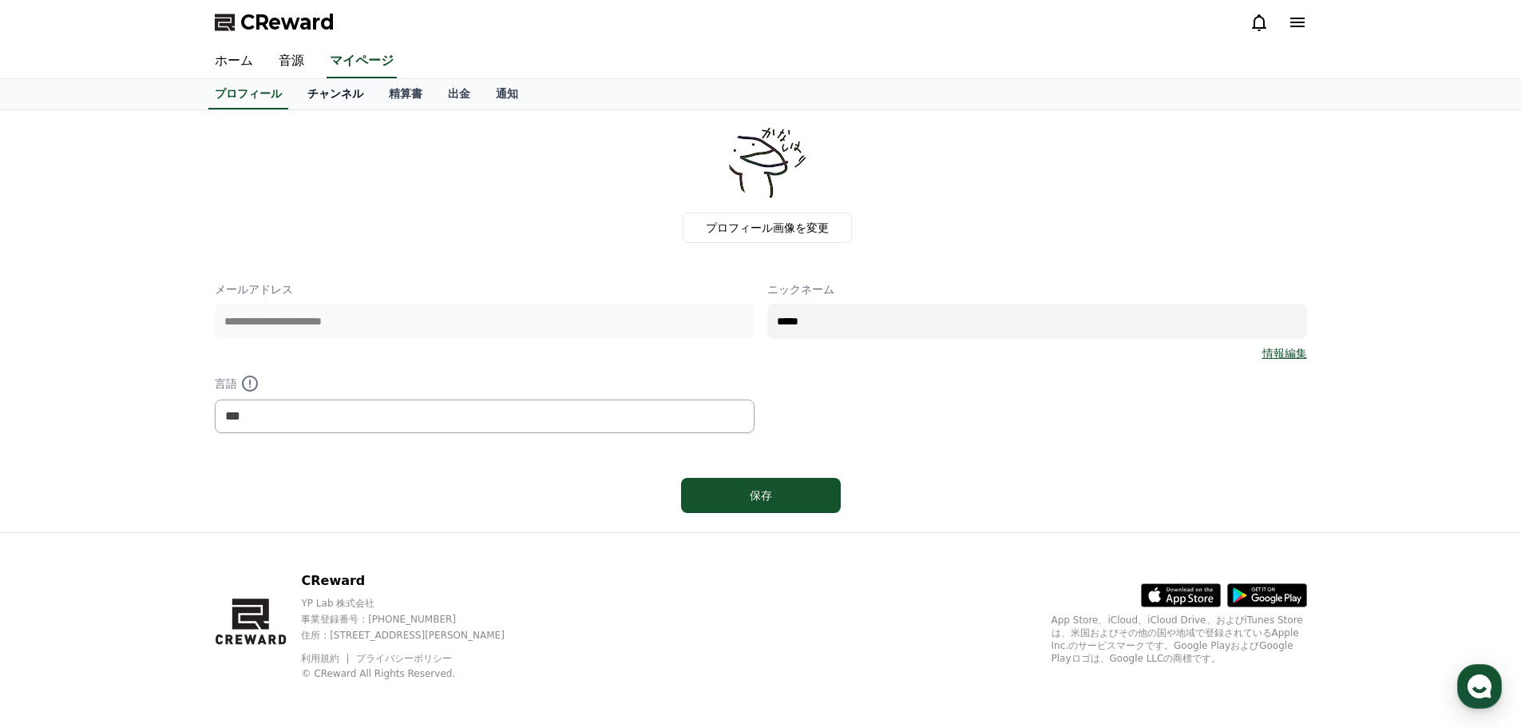
click at [308, 95] on link "チャンネル" at bounding box center [335, 94] width 81 height 30
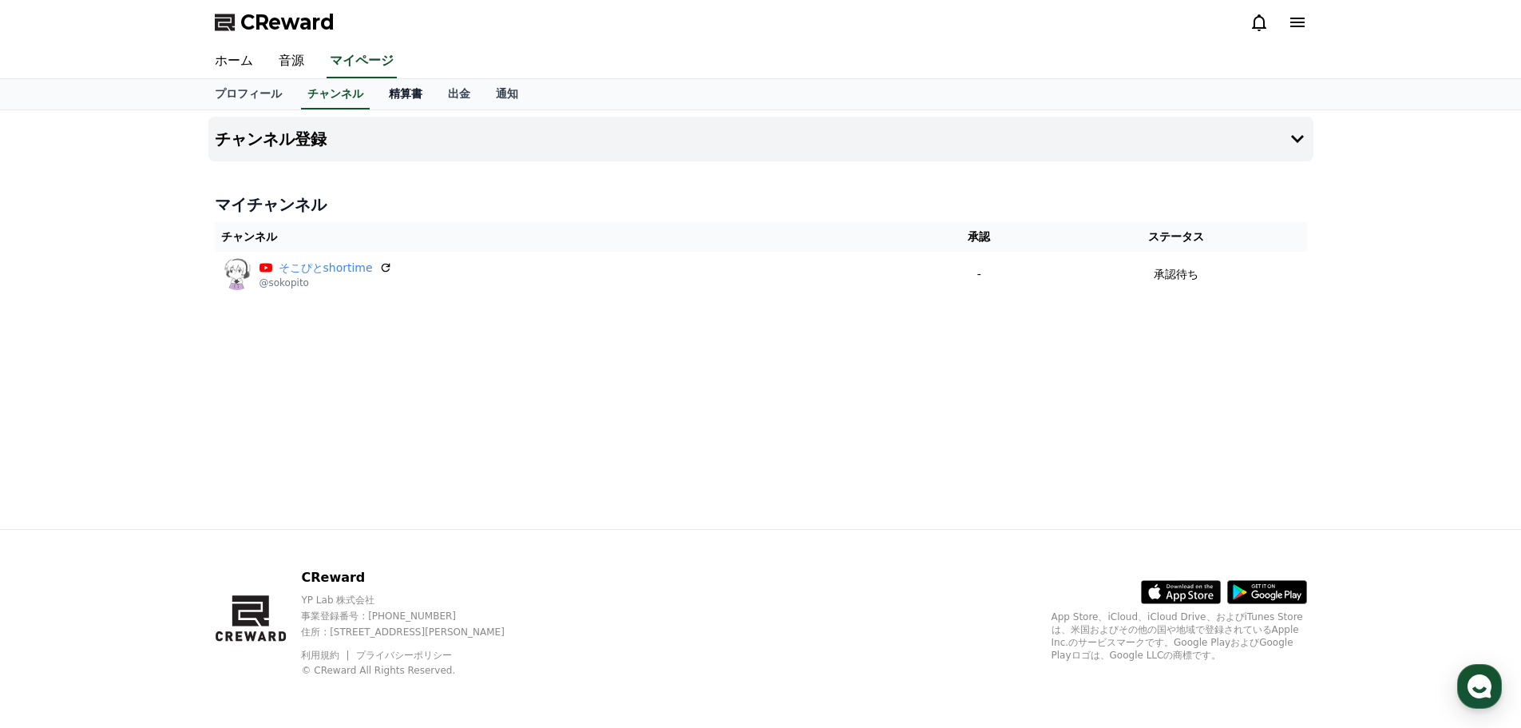
click at [376, 90] on link "精算書" at bounding box center [405, 94] width 59 height 30
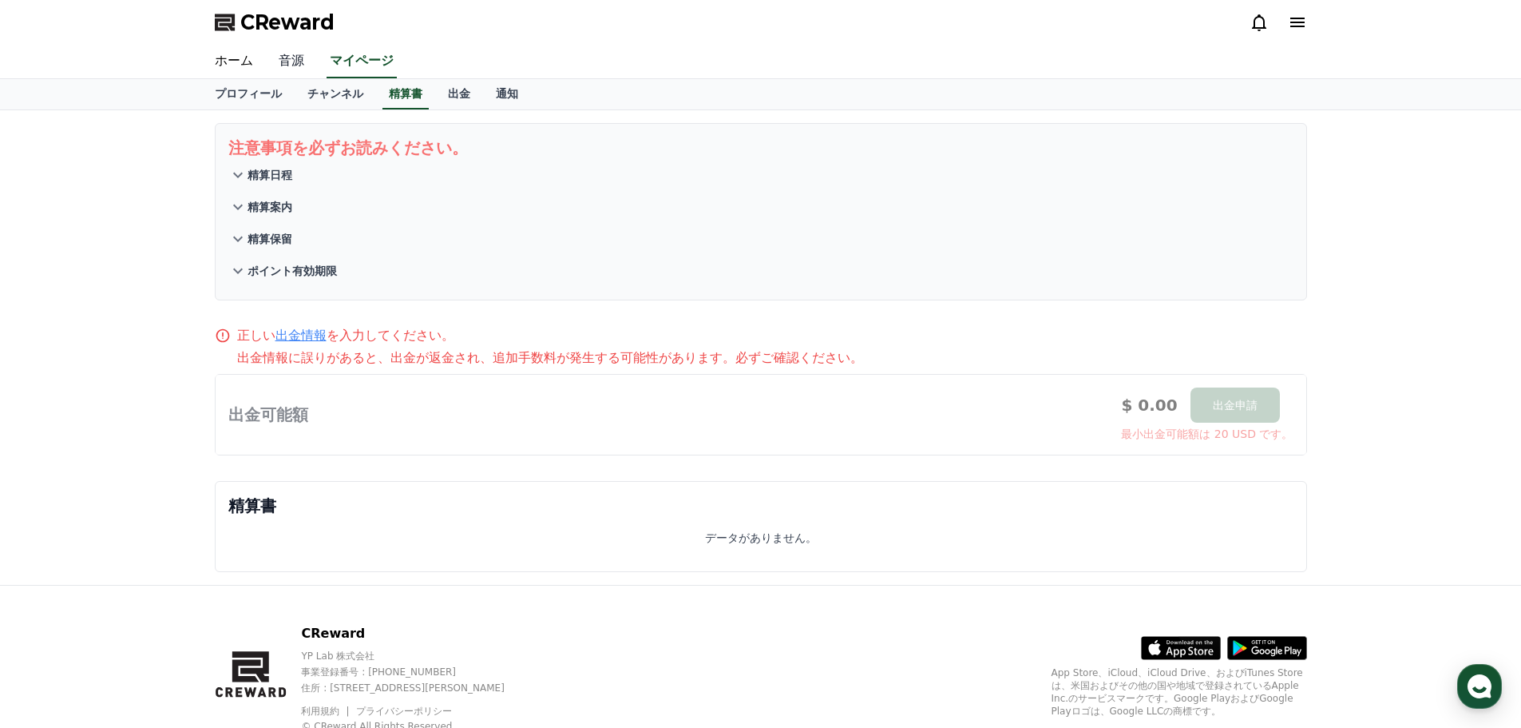
click at [272, 65] on link "音源" at bounding box center [291, 62] width 51 height 34
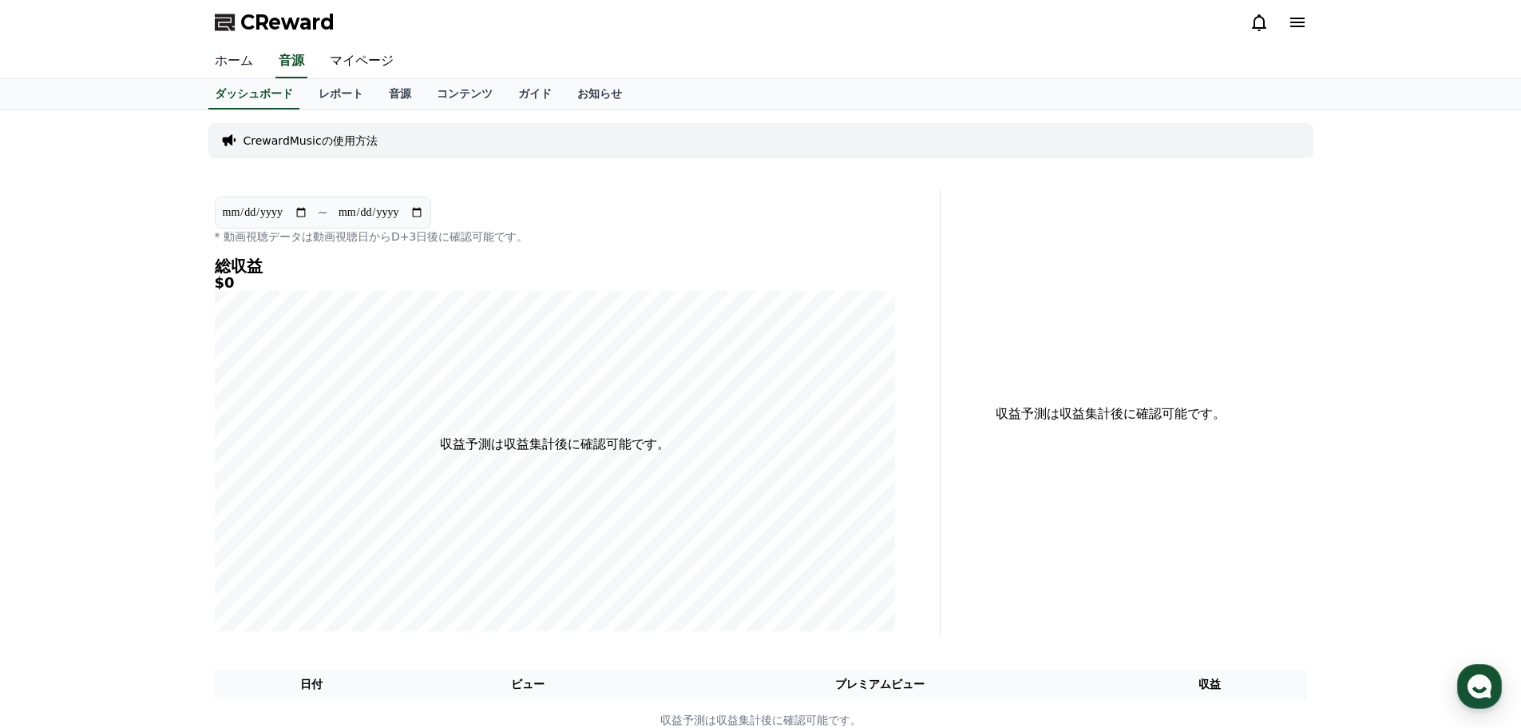
click at [220, 67] on link "ホーム" at bounding box center [234, 62] width 64 height 34
